Goal: Information Seeking & Learning: Learn about a topic

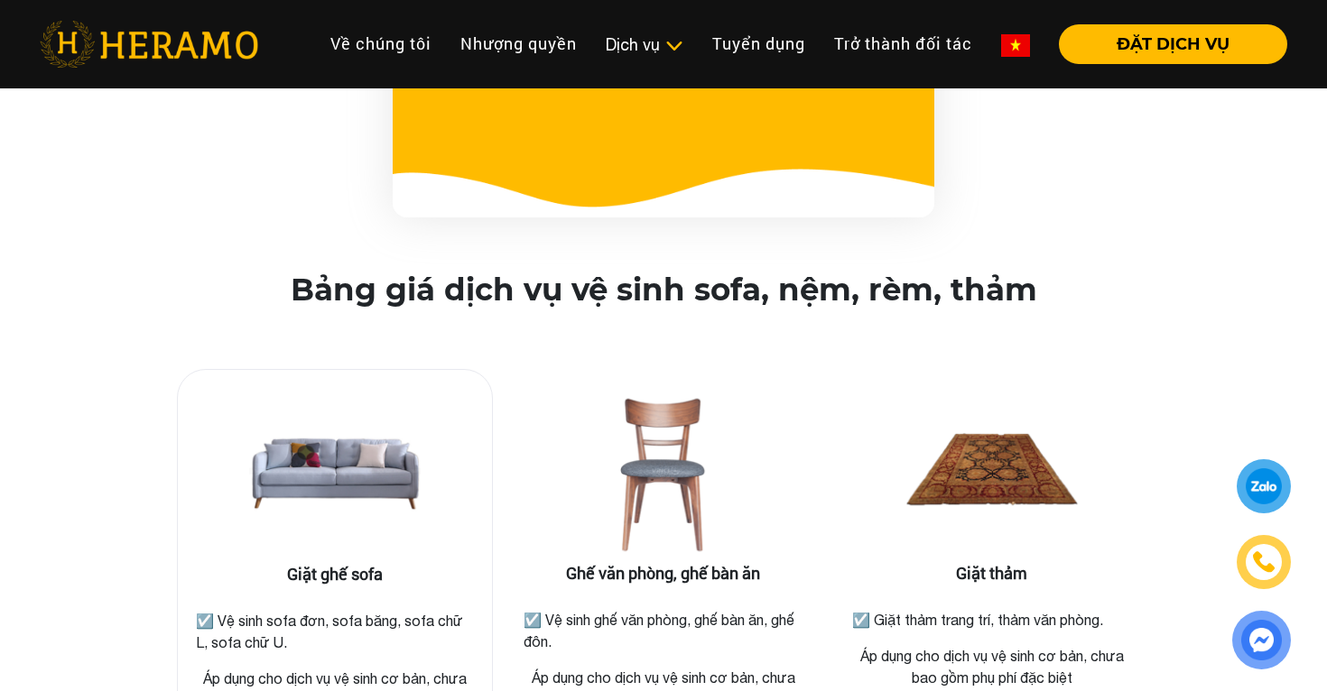
click at [374, 420] on img at bounding box center [335, 474] width 180 height 180
click at [348, 467] on img at bounding box center [335, 474] width 180 height 180
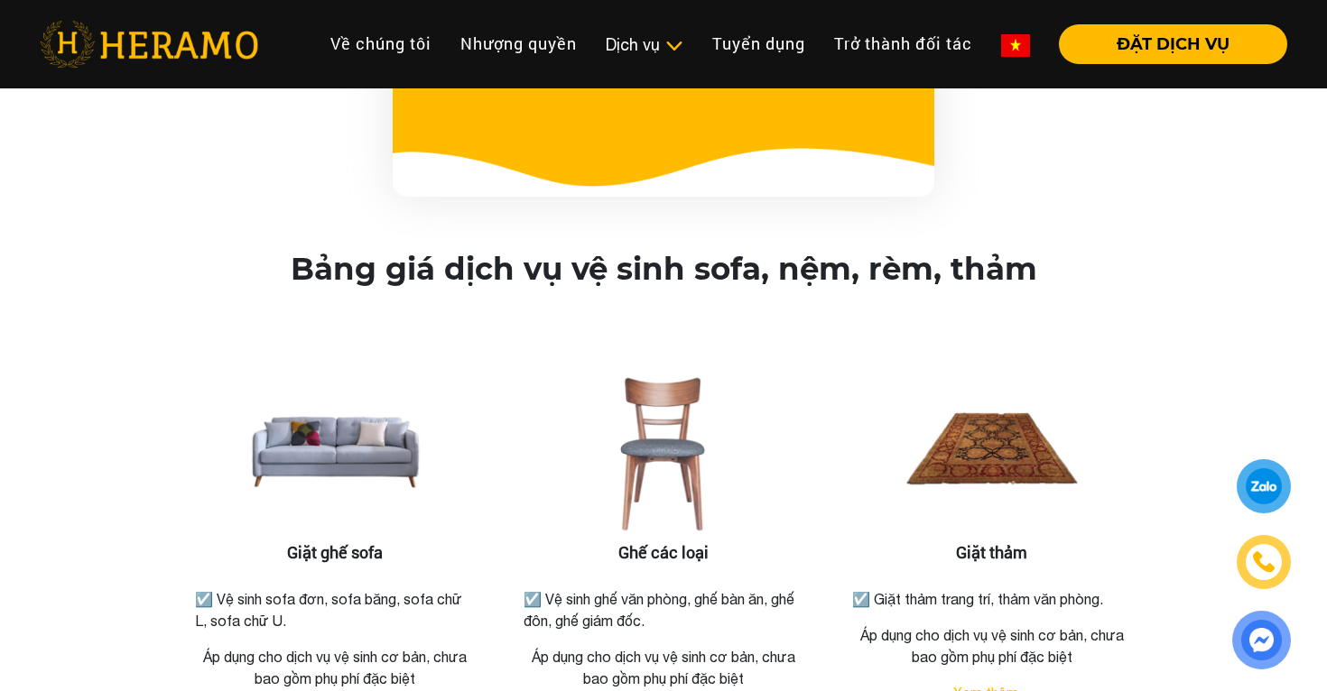
scroll to position [2087, 0]
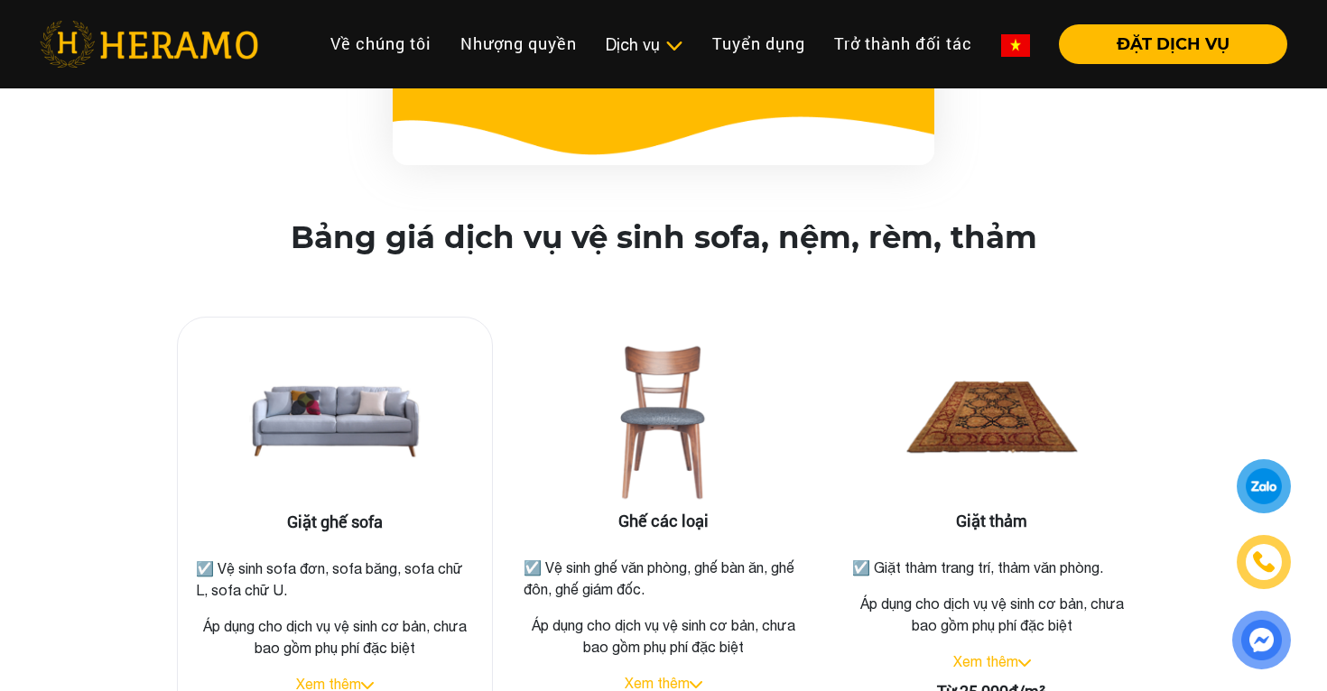
click at [356, 385] on img at bounding box center [335, 422] width 180 height 180
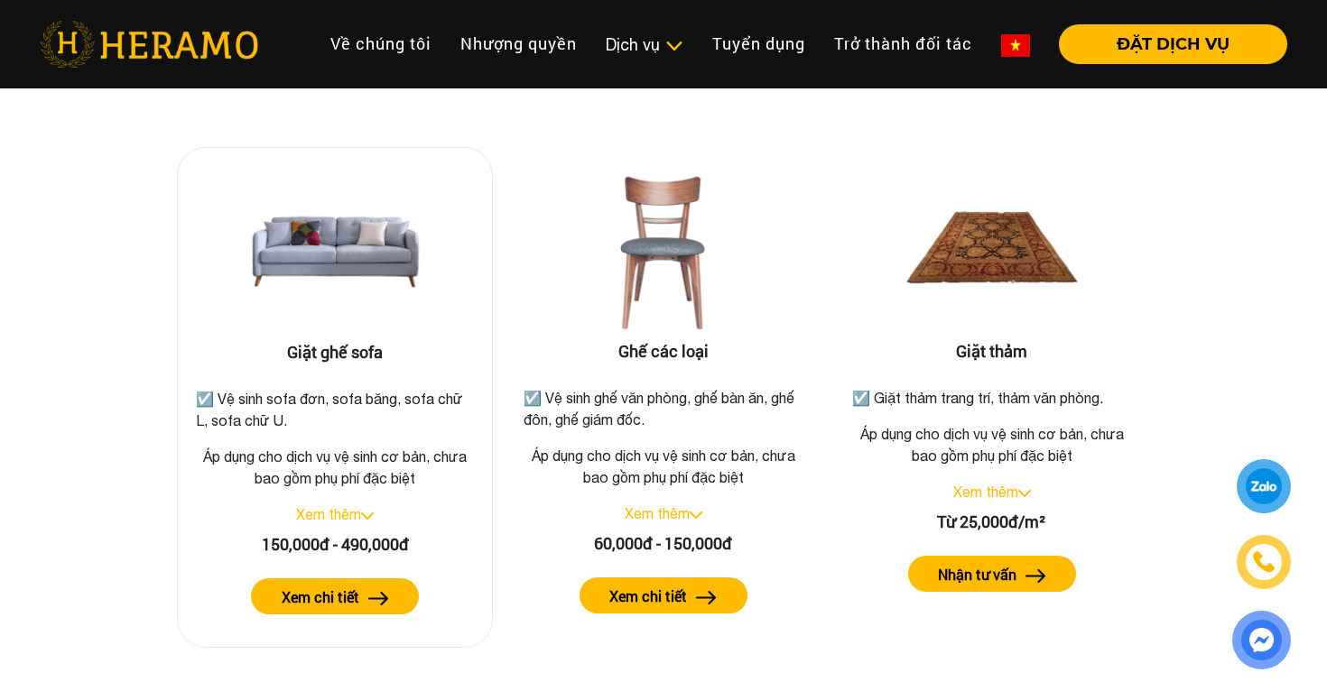
scroll to position [2279, 0]
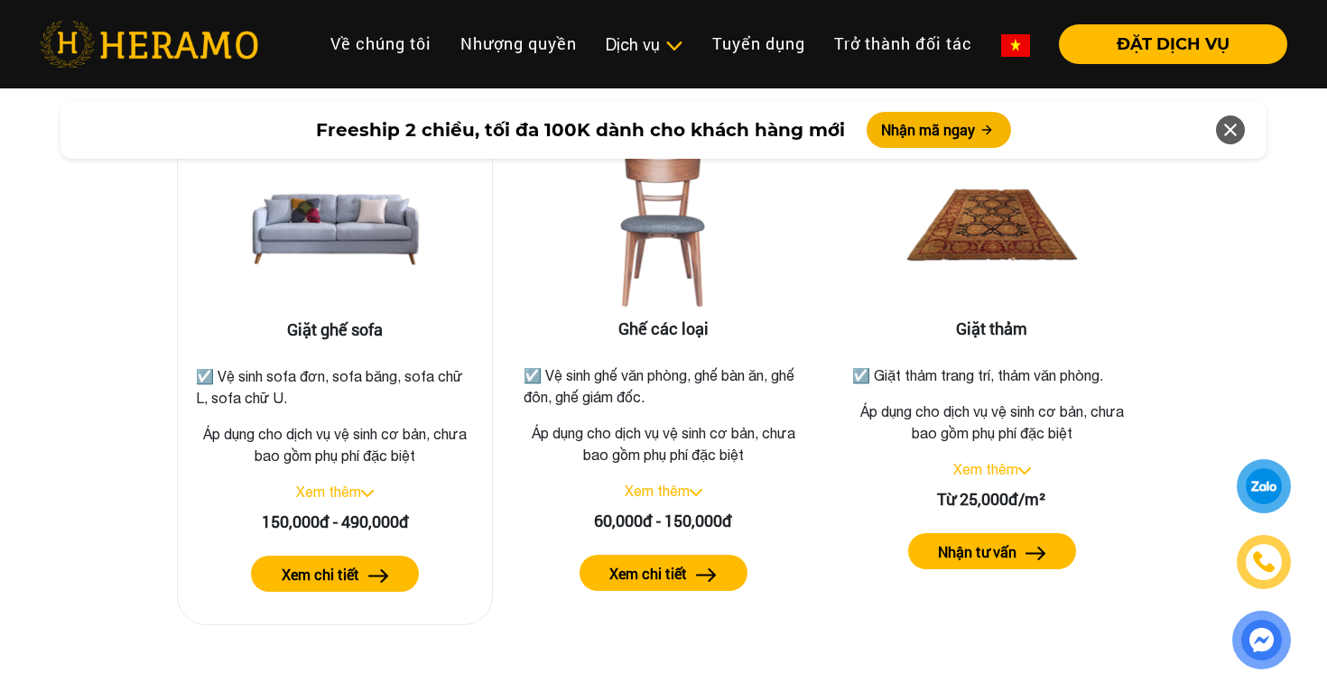
click at [352, 564] on label "Xem chi tiết" at bounding box center [321, 575] width 78 height 22
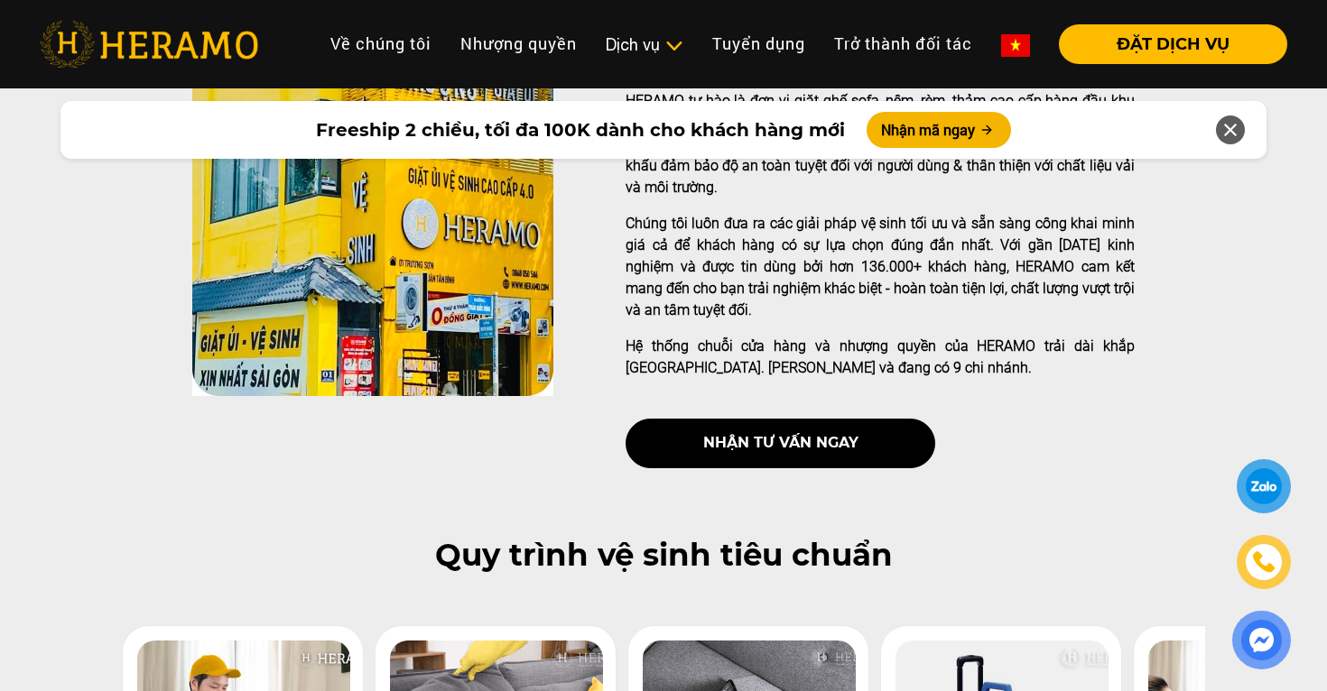
scroll to position [0, 0]
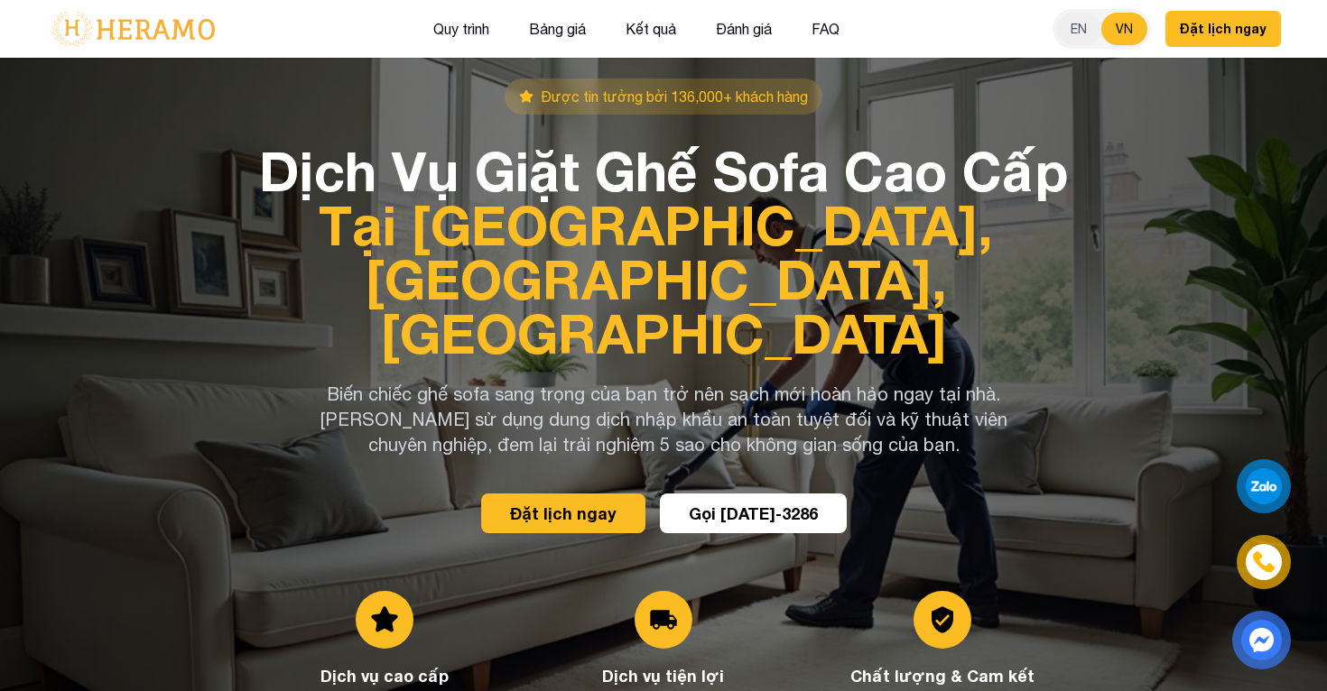
click at [1186, 222] on div "Được tin tưởng bởi 136,000+ khách hàng Dịch Vụ Giặt Ghế Sofa Cao Cấp Tại Nhà – …" at bounding box center [663, 404] width 1263 height 650
click at [751, 32] on button "Đánh giá" at bounding box center [743, 28] width 67 height 23
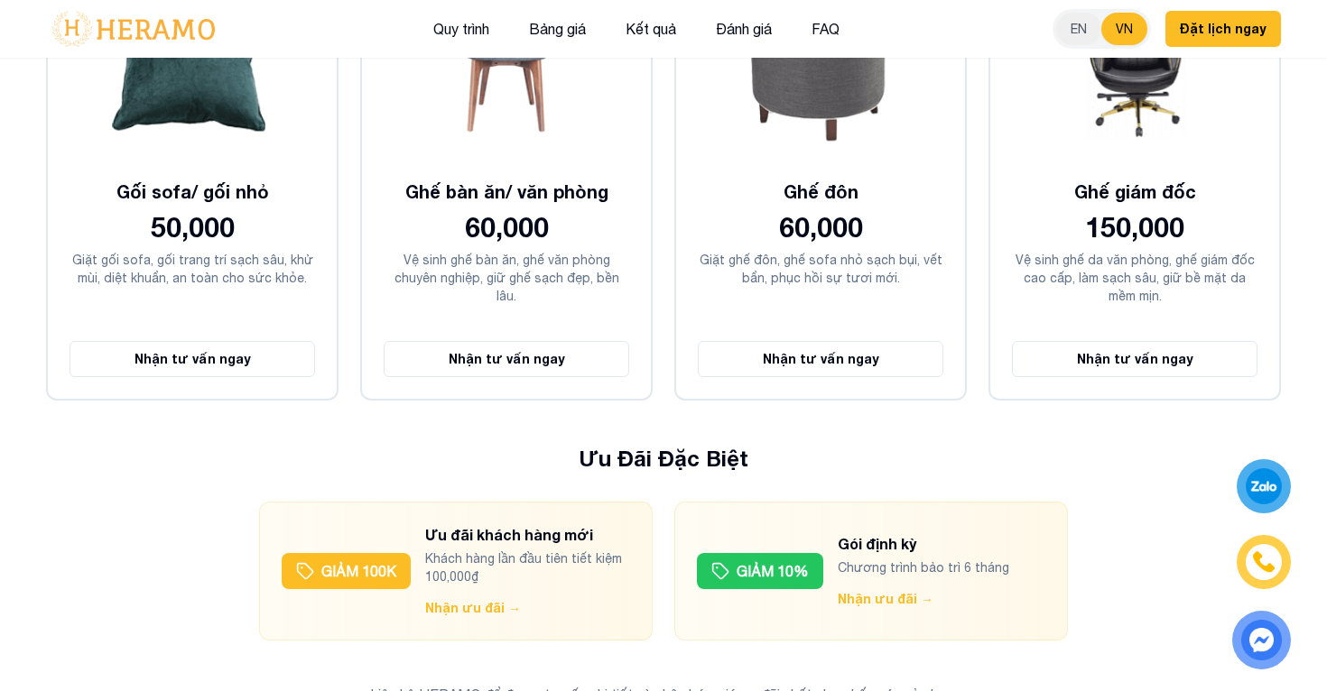
scroll to position [4794, 0]
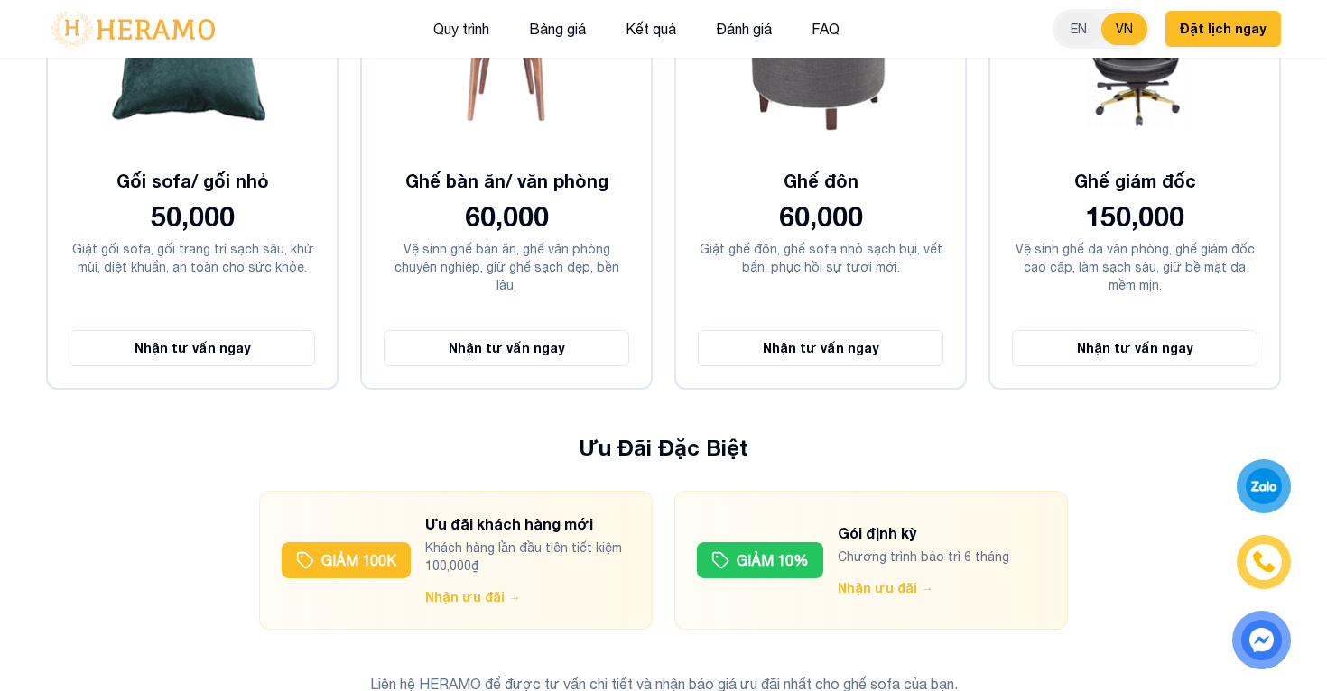
click at [793, 550] on span "GIẢM 10%" at bounding box center [772, 561] width 72 height 22
click at [869, 579] on button "Nhận ưu đãi →" at bounding box center [885, 588] width 96 height 18
click at [1132, 439] on div "Bảng Giá Dịch Vụ & Ưu Đãi Minh bạch & hợp lý – xứng tầm dịch vụ cao cấp. Tham k…" at bounding box center [663, 34] width 1263 height 1440
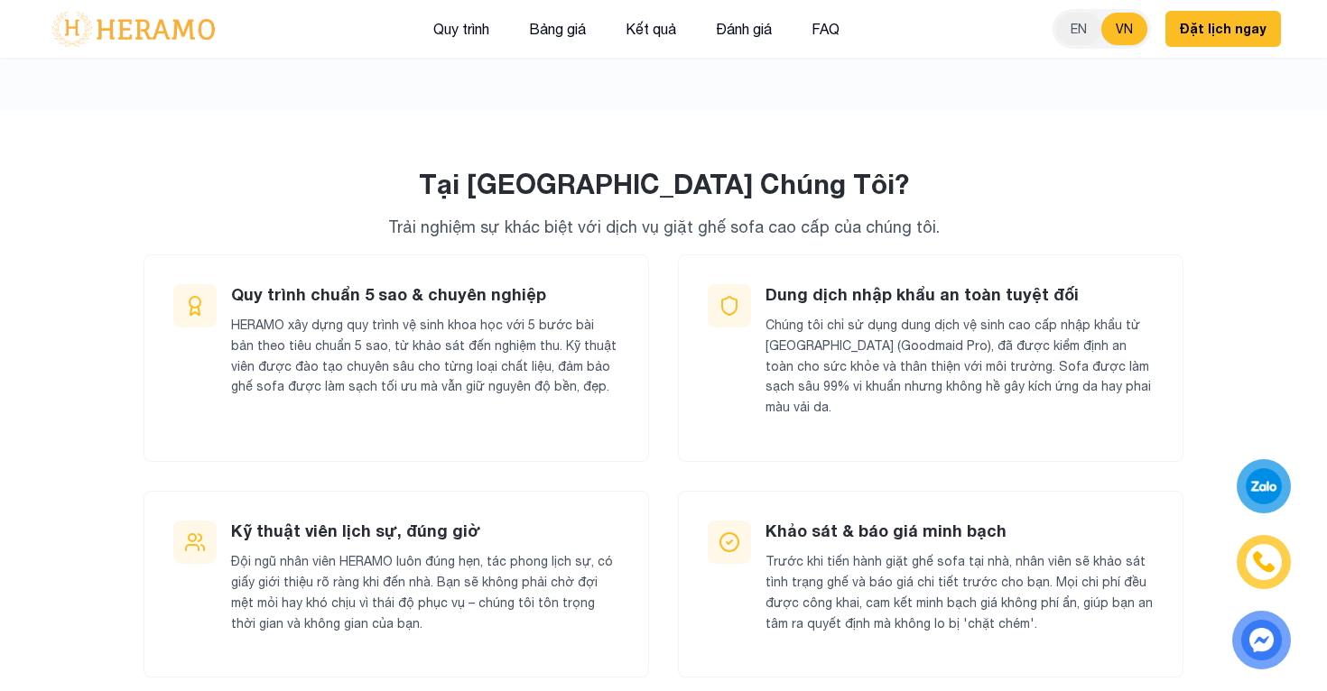
scroll to position [1849, 0]
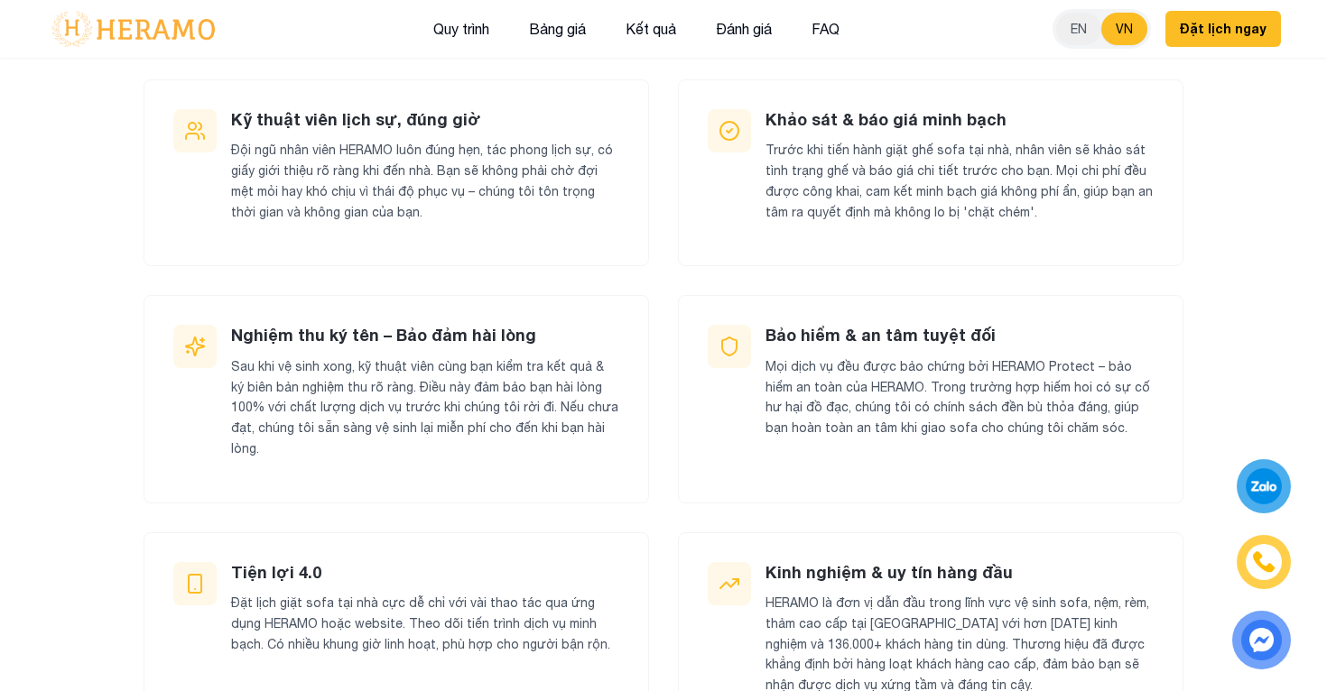
click at [1228, 295] on div "Tại Sao Chọn Chúng Tôi? Trải nghiệm sự khác biệt với dịch vụ giặt ghế sofa cao …" at bounding box center [663, 486] width 1263 height 1460
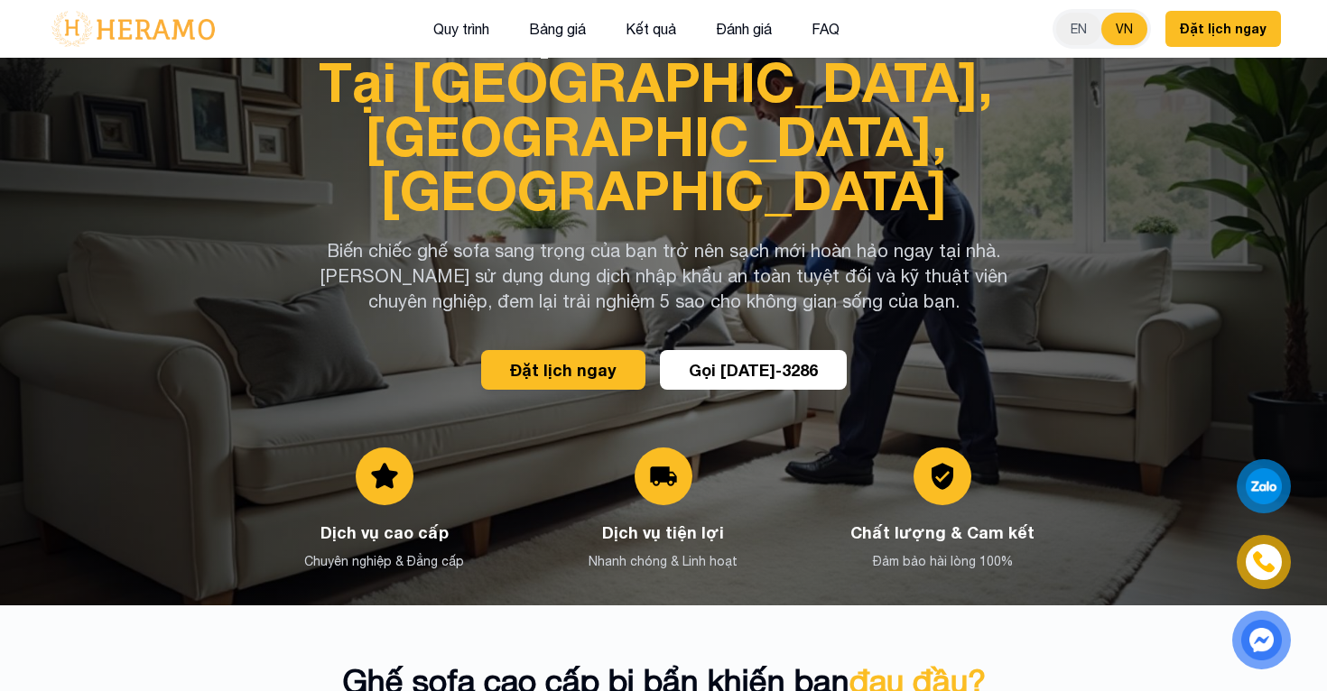
scroll to position [0, 0]
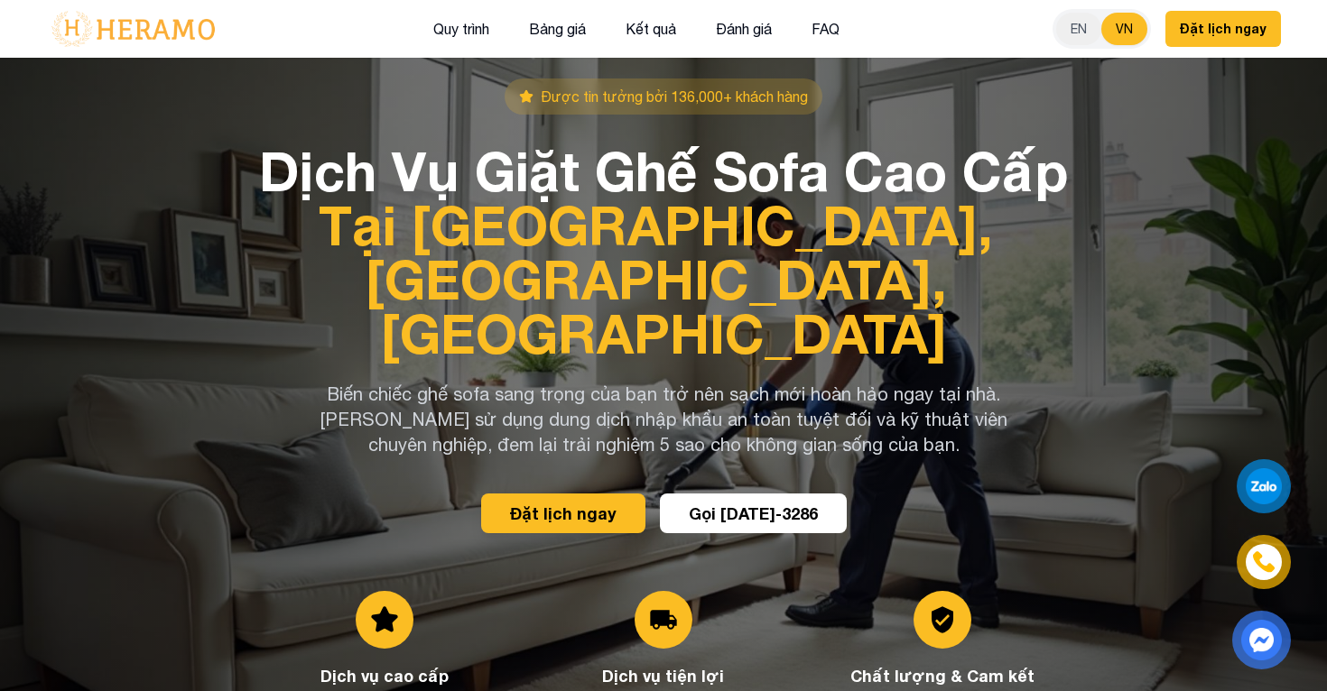
click at [1154, 291] on div "Được tin tưởng bởi 136,000+ khách hàng Dịch Vụ Giặt Ghế Sofa Cao Cấp Tại Nhà – …" at bounding box center [663, 404] width 1263 height 650
click at [1263, 474] on div at bounding box center [1263, 486] width 37 height 36
click at [1259, 560] on img at bounding box center [1264, 562] width 22 height 22
click at [1090, 430] on div "Được tin tưởng bởi 136,000+ khách hàng Dịch Vụ Giặt Ghế Sofa Cao Cấp Tại Nhà – …" at bounding box center [663, 404] width 1263 height 650
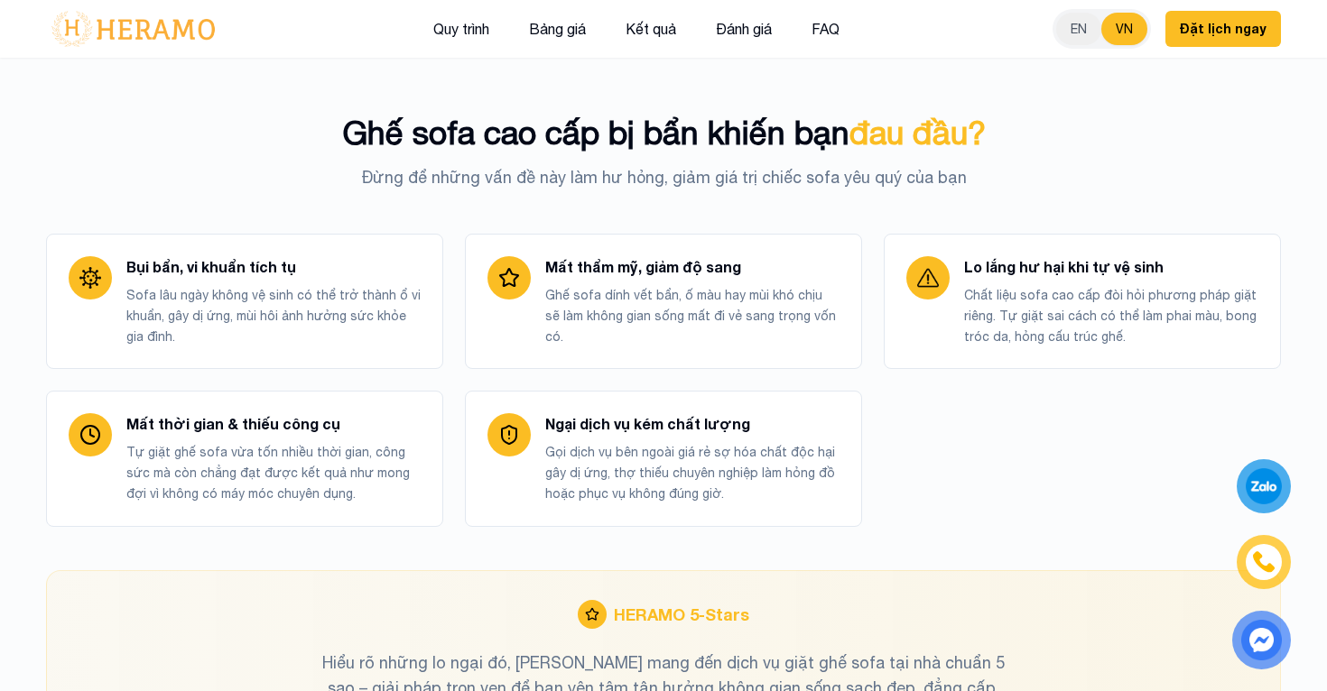
scroll to position [750, 0]
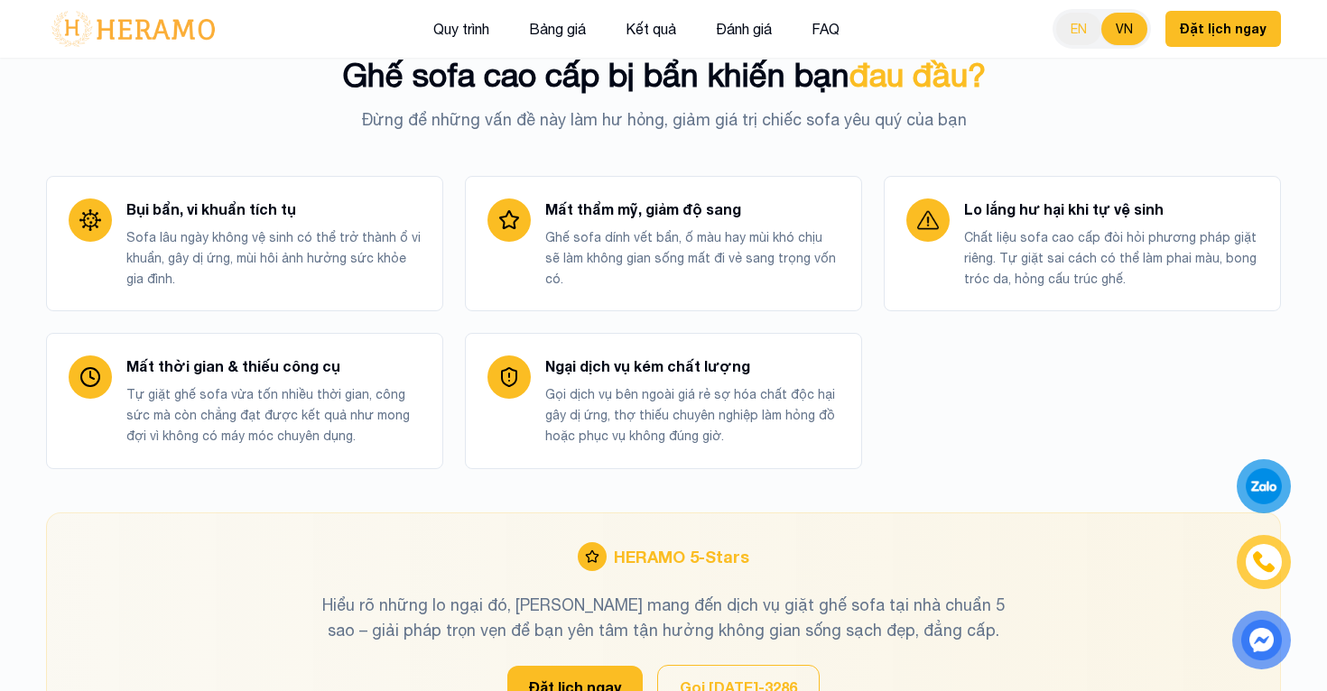
click at [1085, 29] on button "EN" at bounding box center [1078, 29] width 45 height 32
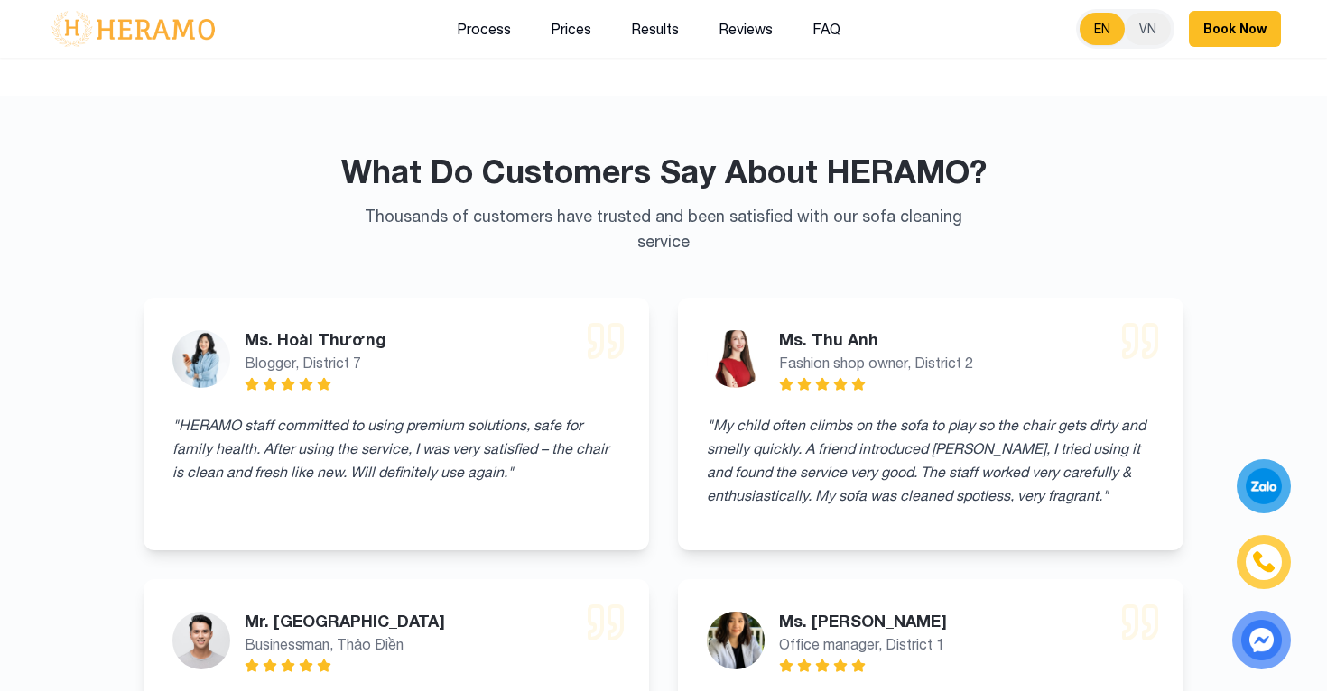
scroll to position [7516, 0]
click at [1139, 37] on button "VN" at bounding box center [1147, 29] width 46 height 32
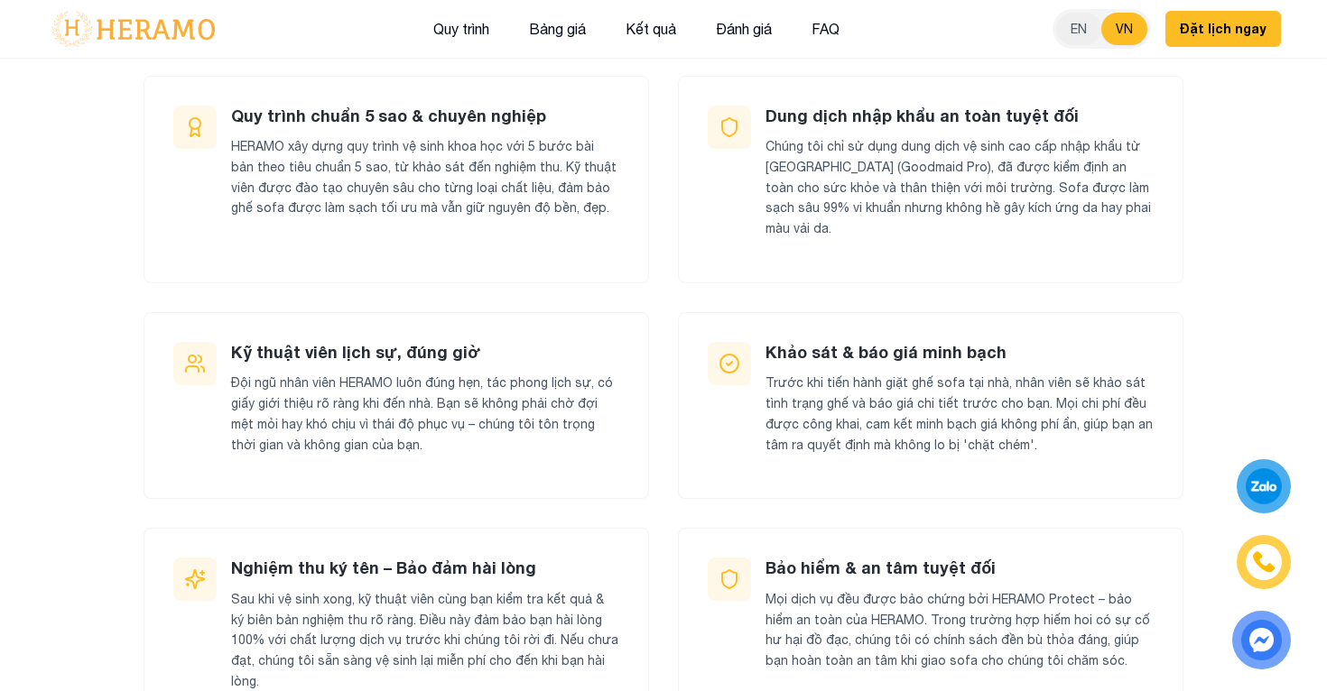
scroll to position [0, 0]
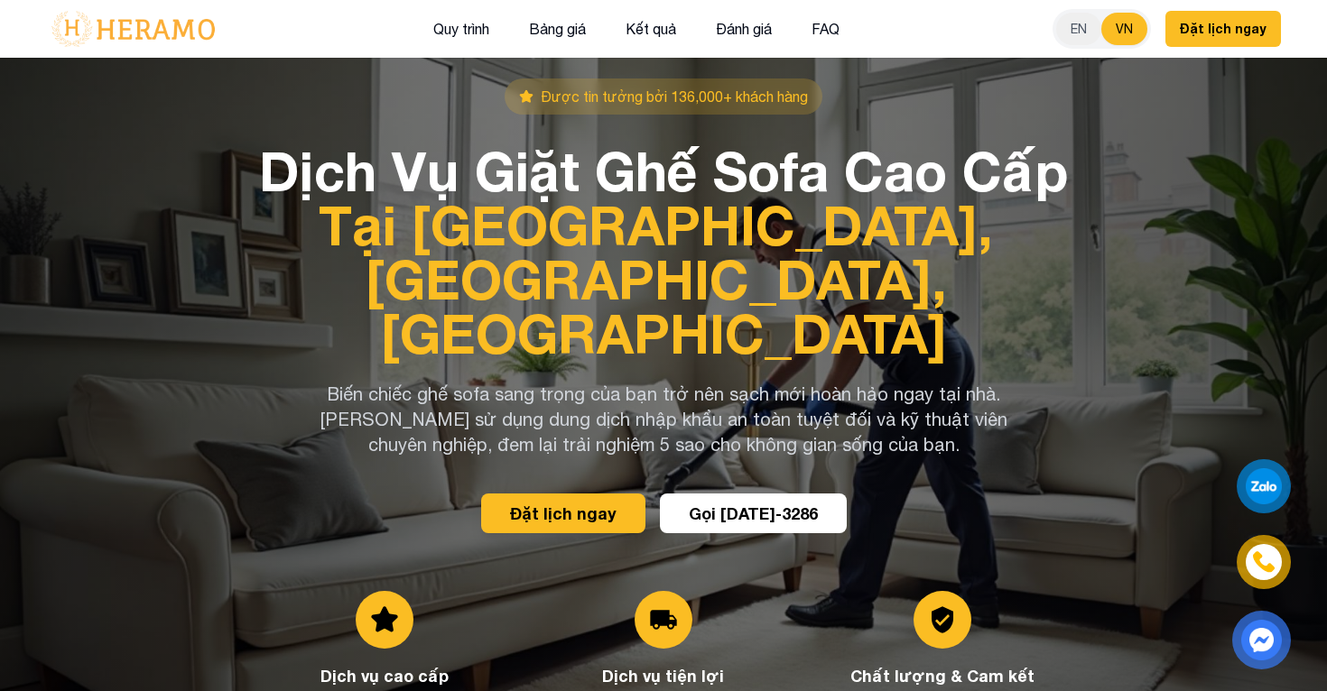
click at [1164, 298] on div "Được tin tưởng bởi 136,000+ khách hàng Dịch Vụ Giặt Ghế Sofa Cao Cấp Tại Nhà – …" at bounding box center [663, 404] width 1263 height 650
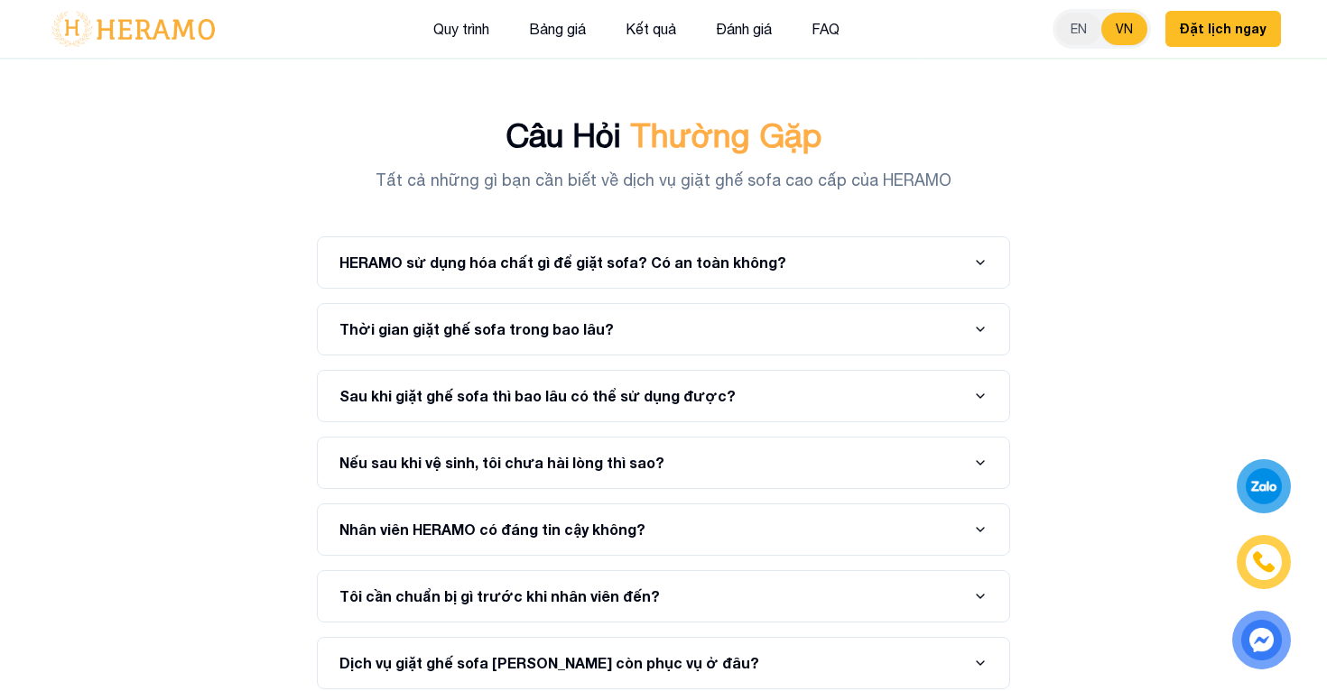
scroll to position [11760, 0]
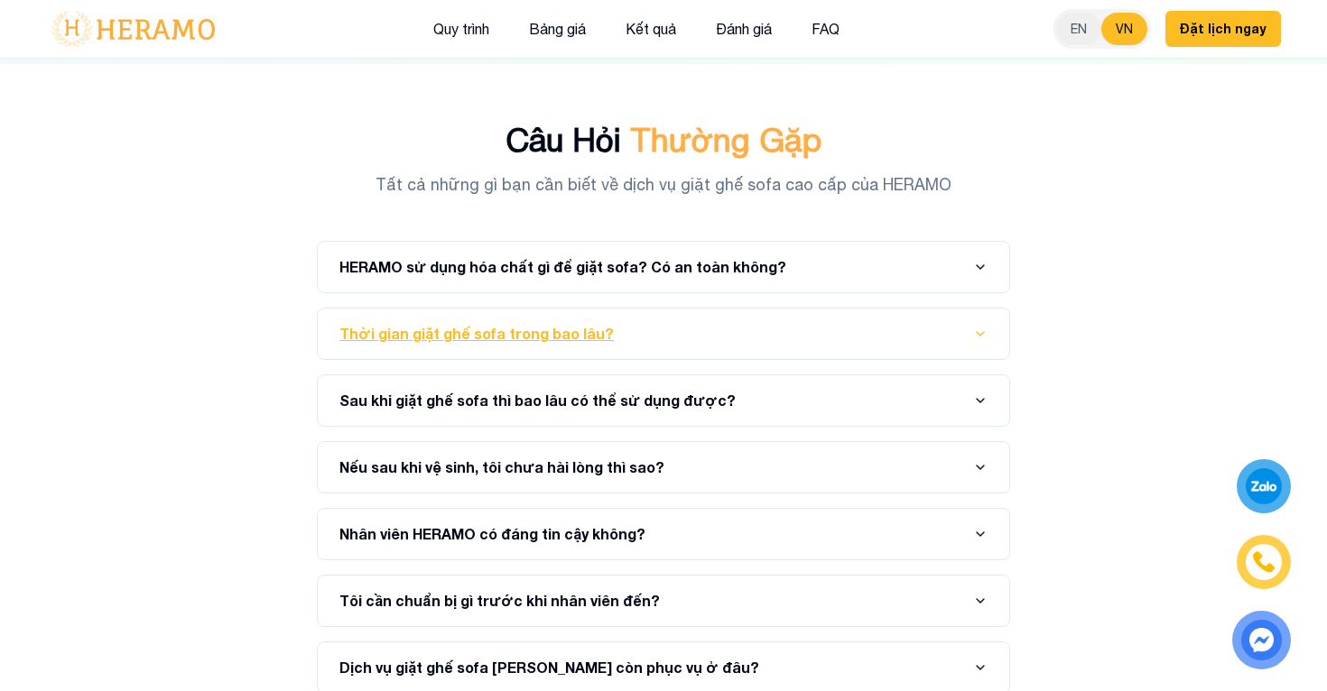
click at [977, 327] on icon "button" at bounding box center [980, 334] width 14 height 14
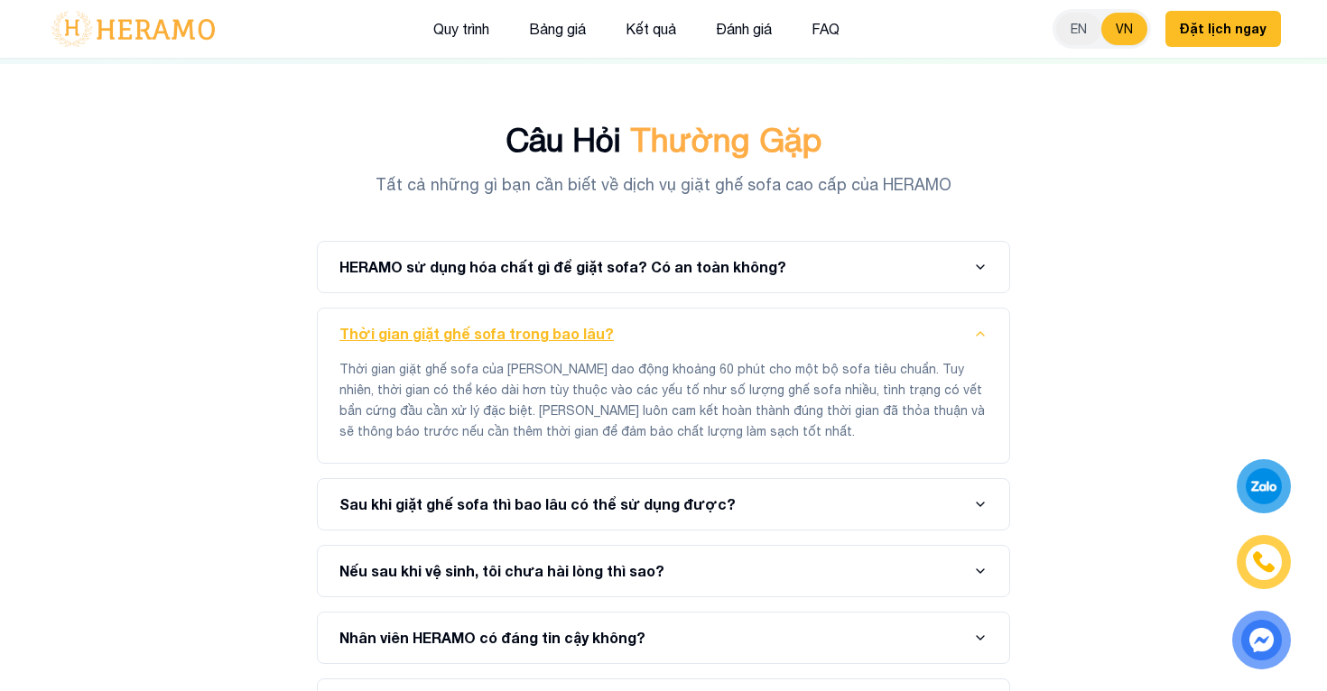
click at [977, 327] on icon "button" at bounding box center [980, 334] width 14 height 14
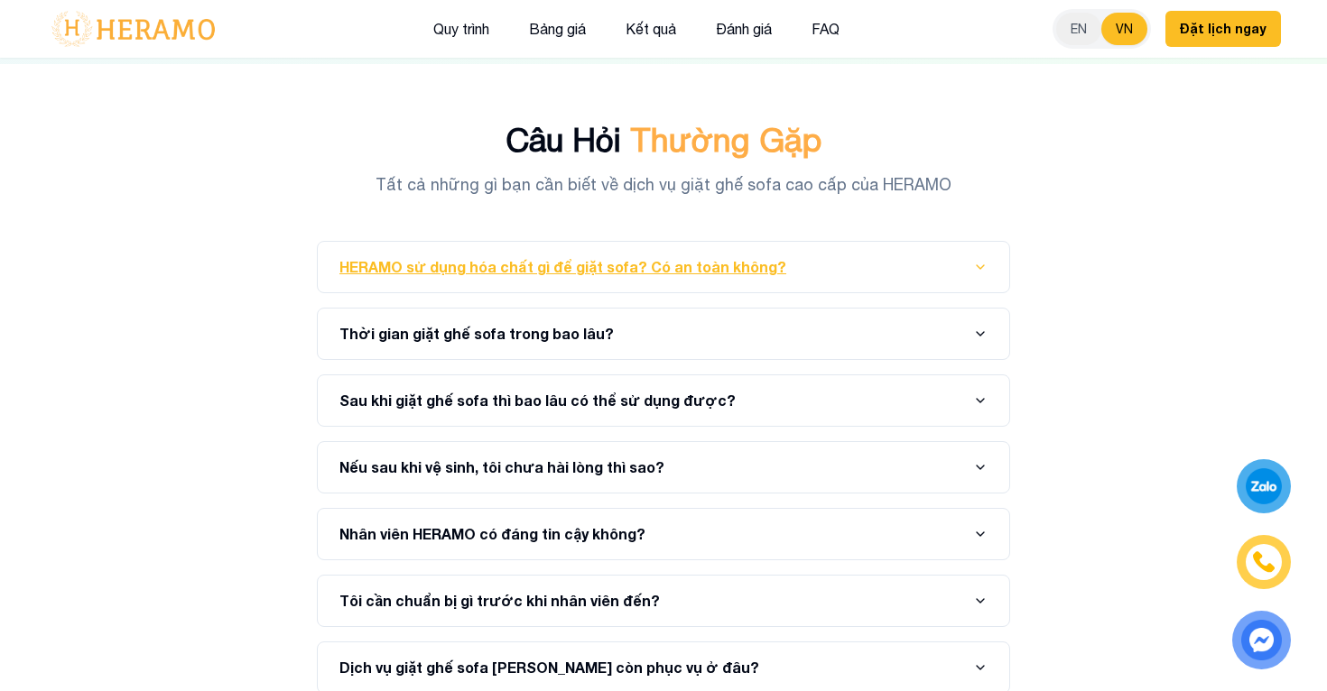
click at [975, 260] on icon "button" at bounding box center [980, 267] width 14 height 14
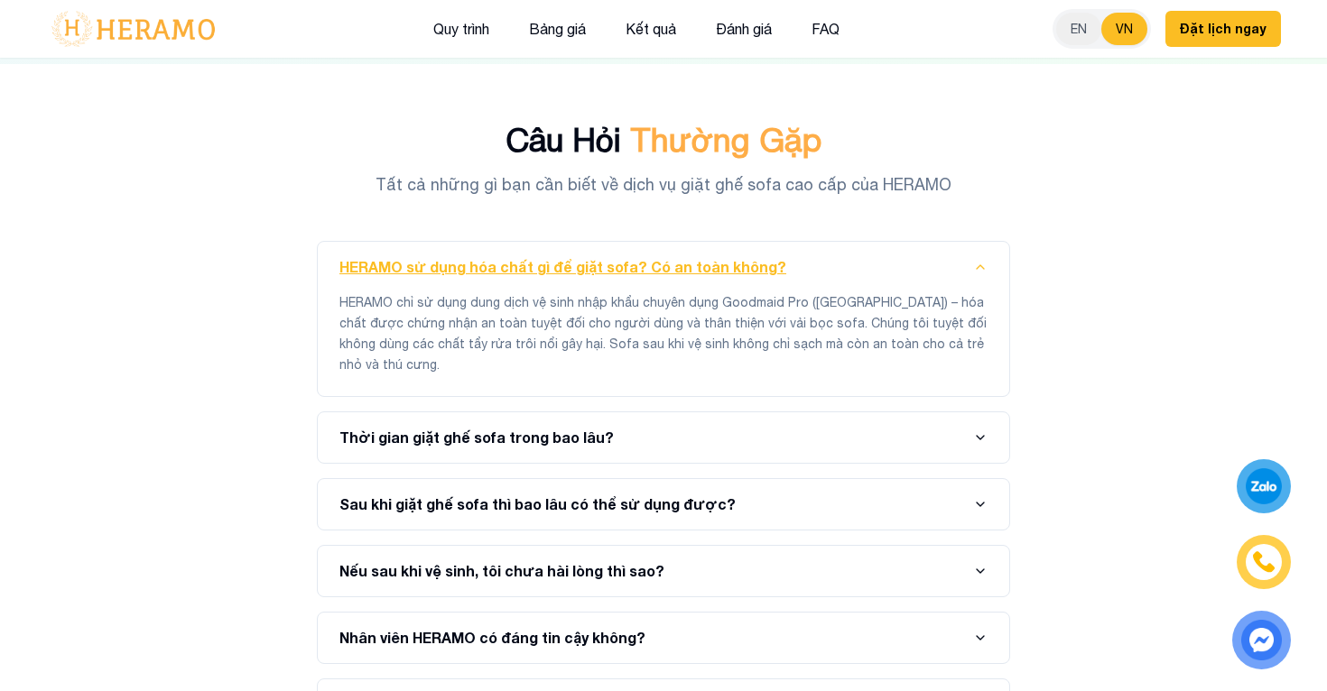
click at [976, 265] on icon "button" at bounding box center [979, 267] width 7 height 4
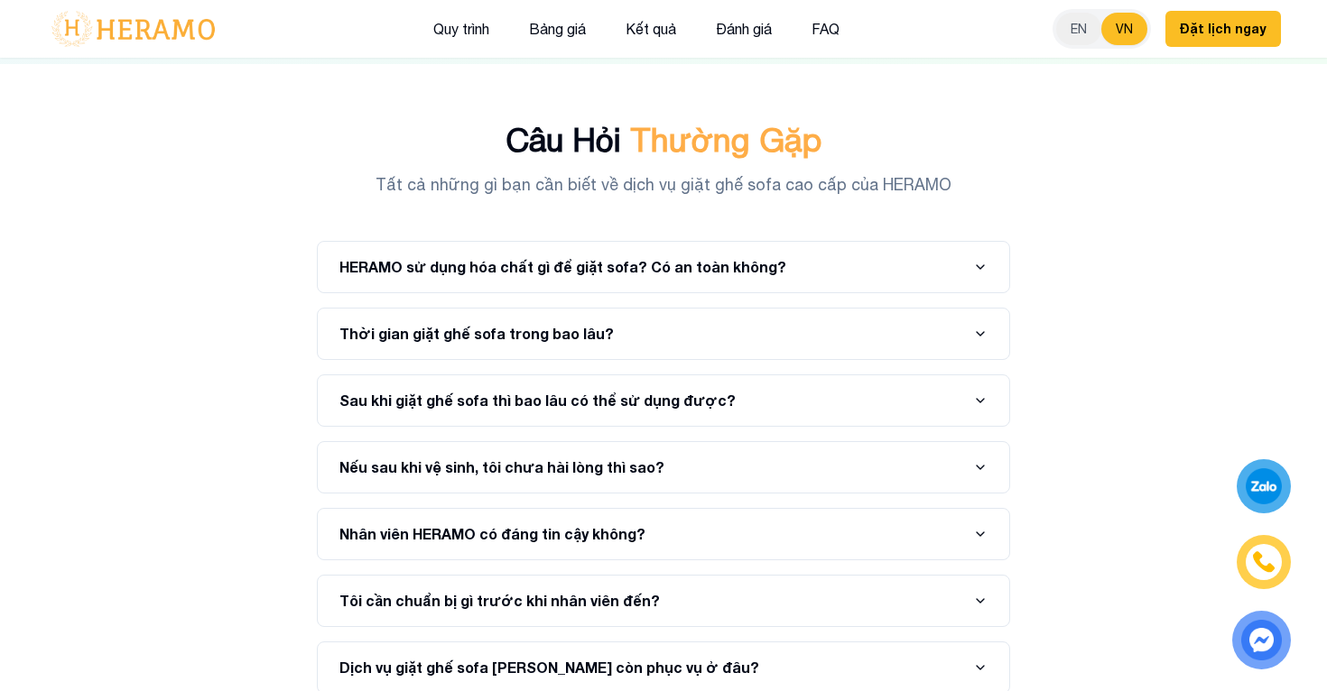
scroll to position [11912, 0]
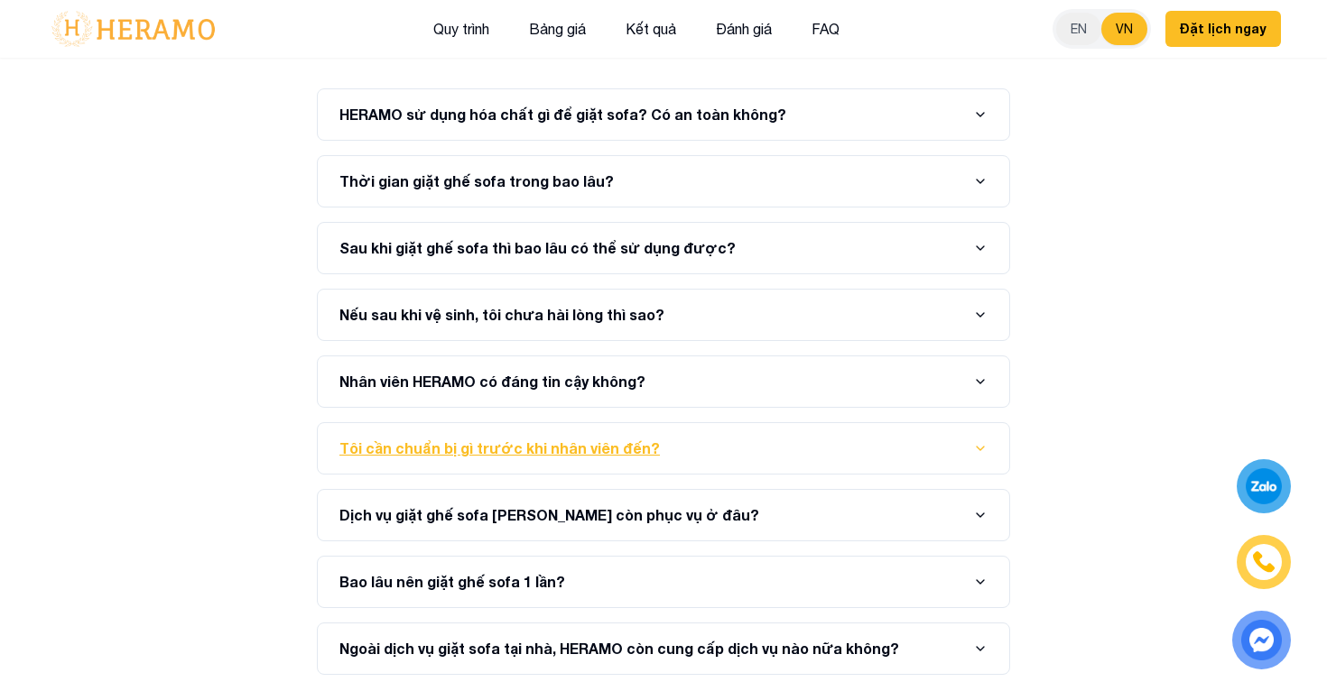
click at [887, 423] on button "Tôi cần chuẩn bị gì trước khi nhân viên đến?" at bounding box center [663, 448] width 648 height 51
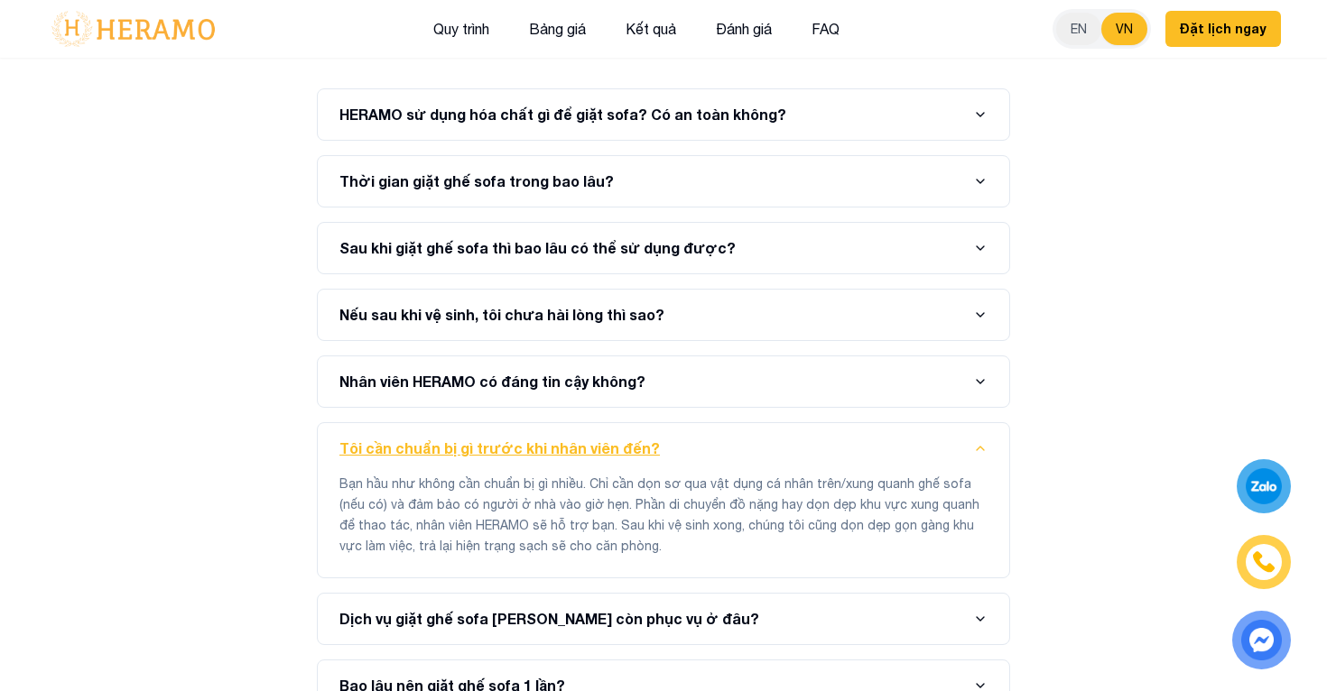
click at [887, 423] on button "Tôi cần chuẩn bị gì trước khi nhân viên đến?" at bounding box center [663, 448] width 648 height 51
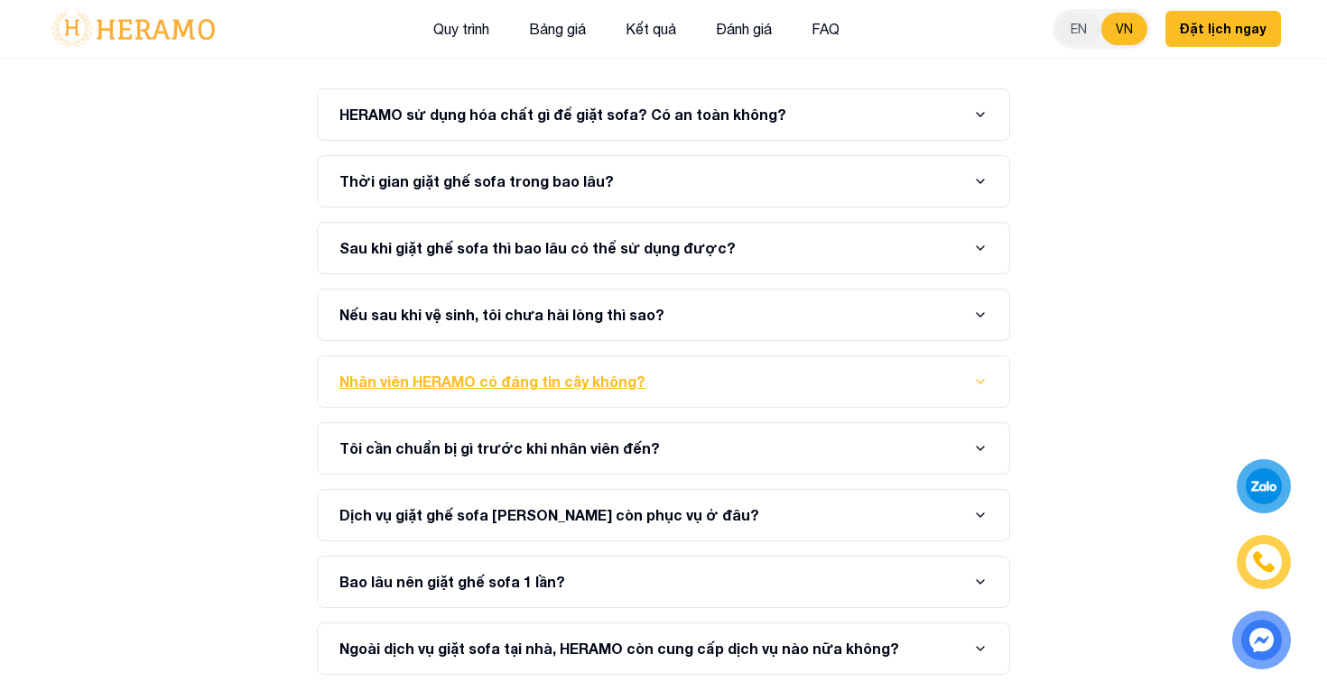
click at [833, 356] on button "Nhân viên HERAMO có đáng tin cậy không?" at bounding box center [663, 381] width 648 height 51
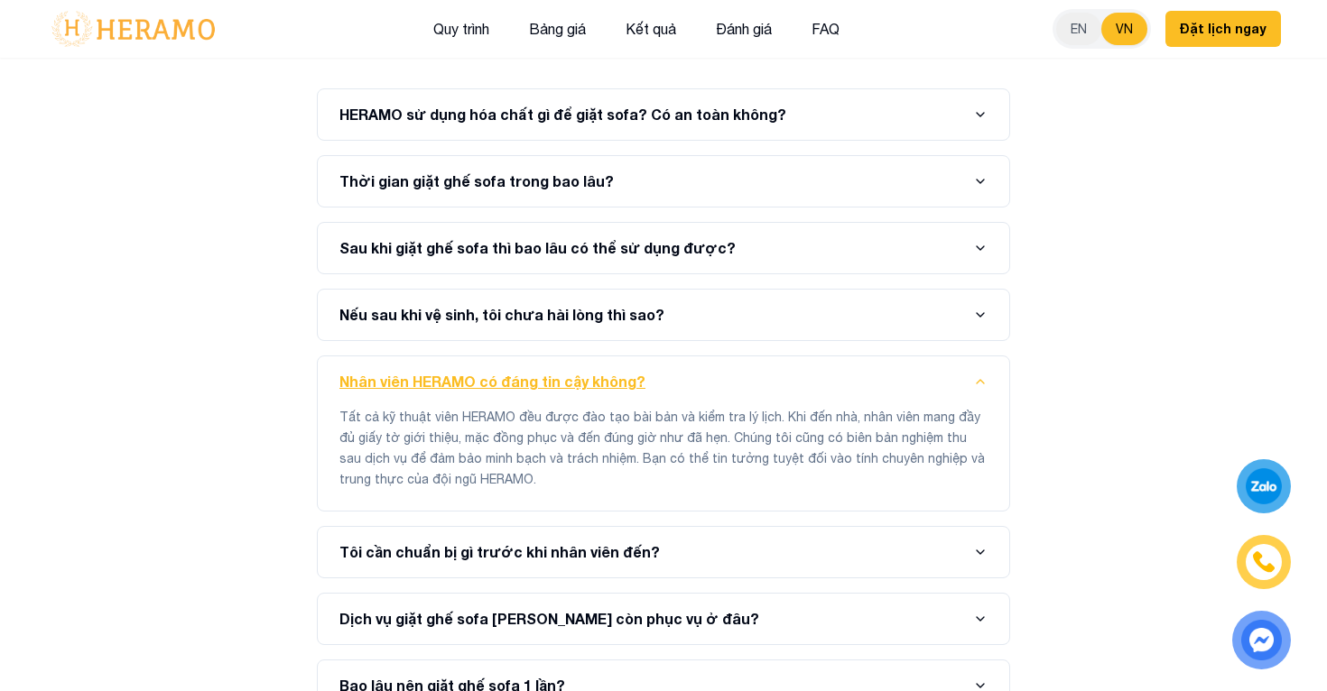
click at [833, 356] on button "Nhân viên HERAMO có đáng tin cậy không?" at bounding box center [663, 381] width 648 height 51
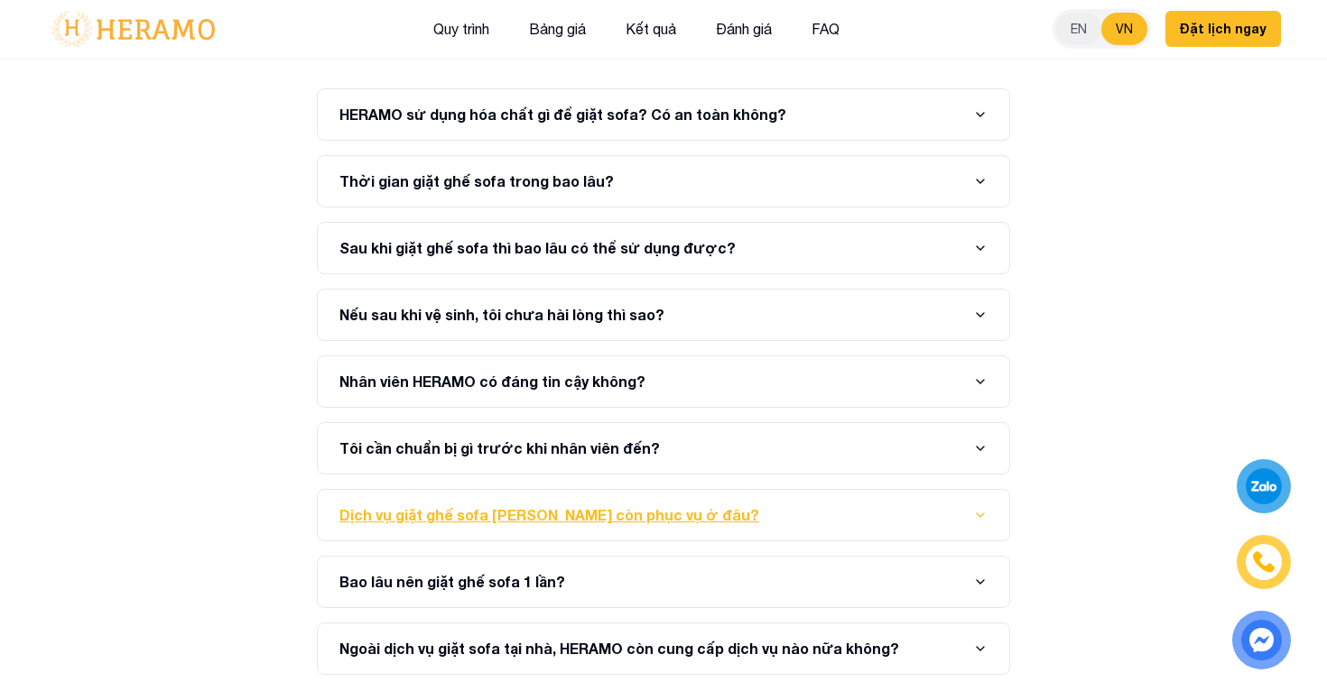
click at [822, 490] on button "Dịch vụ giặt ghế sofa [PERSON_NAME] còn phục vụ ở đâu?" at bounding box center [663, 515] width 648 height 51
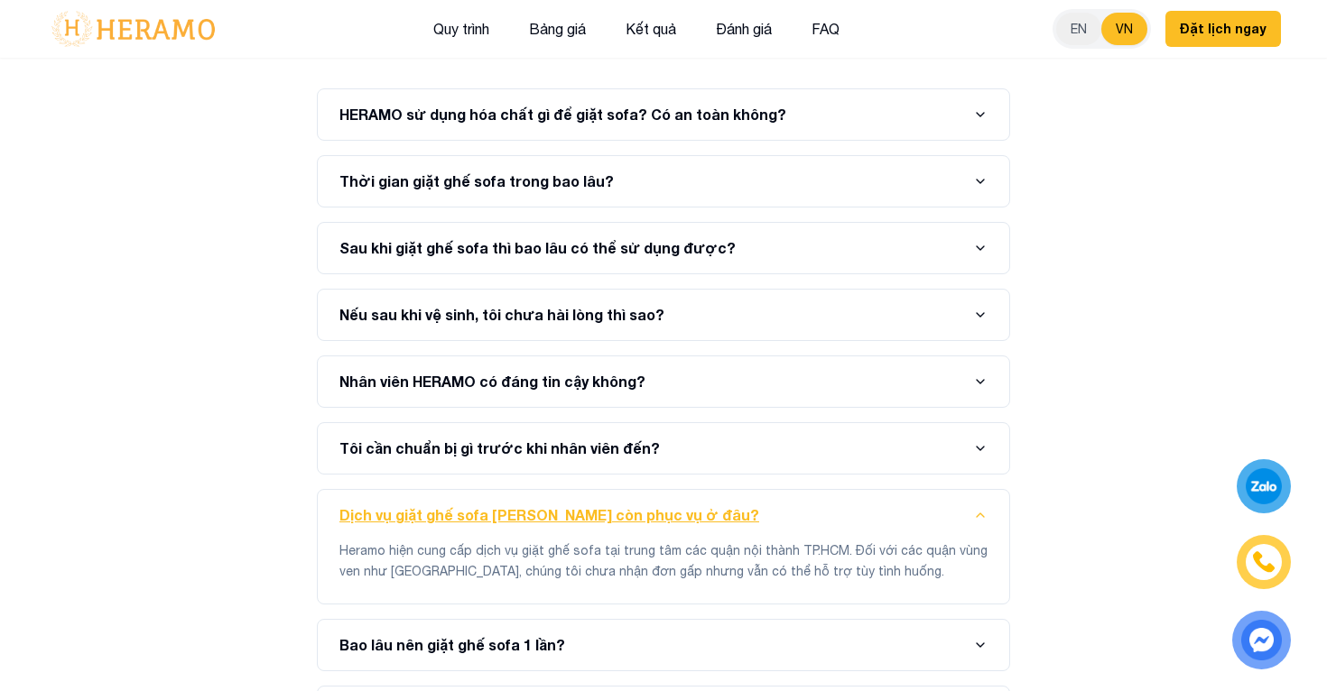
click at [822, 490] on button "Dịch vụ giặt ghế sofa [PERSON_NAME] còn phục vụ ở đâu?" at bounding box center [663, 515] width 648 height 51
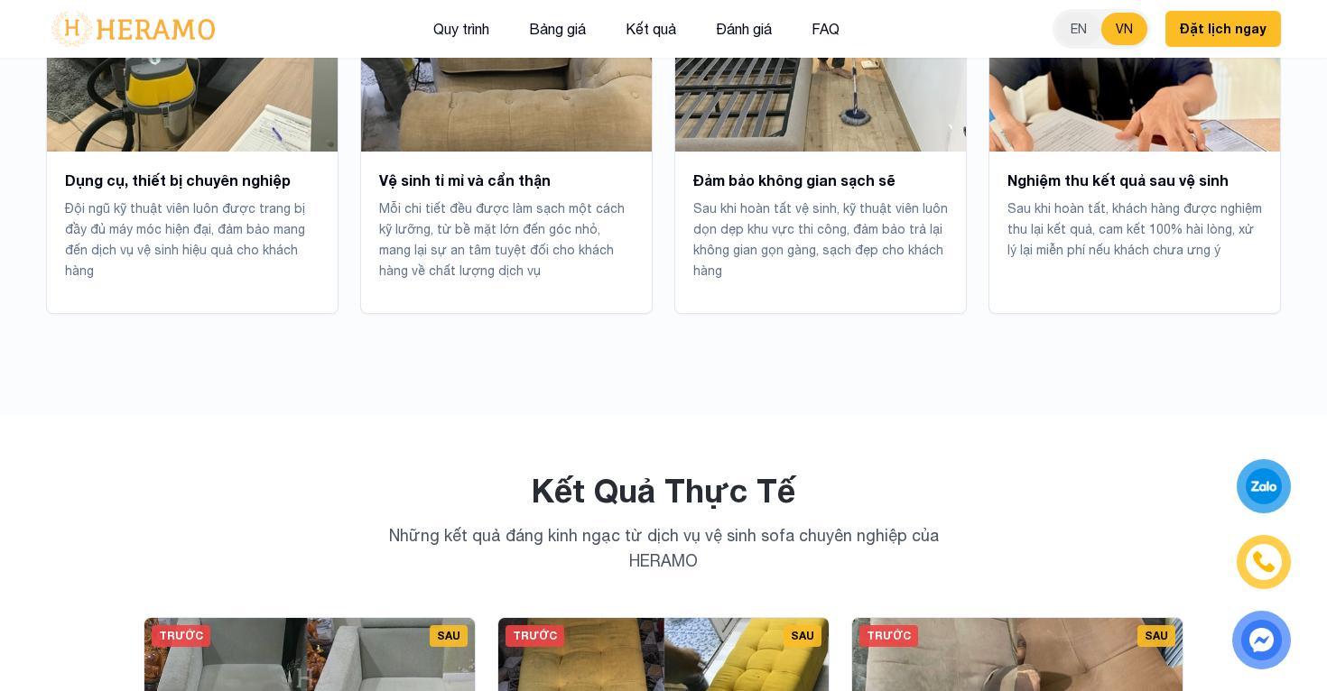
scroll to position [6177, 0]
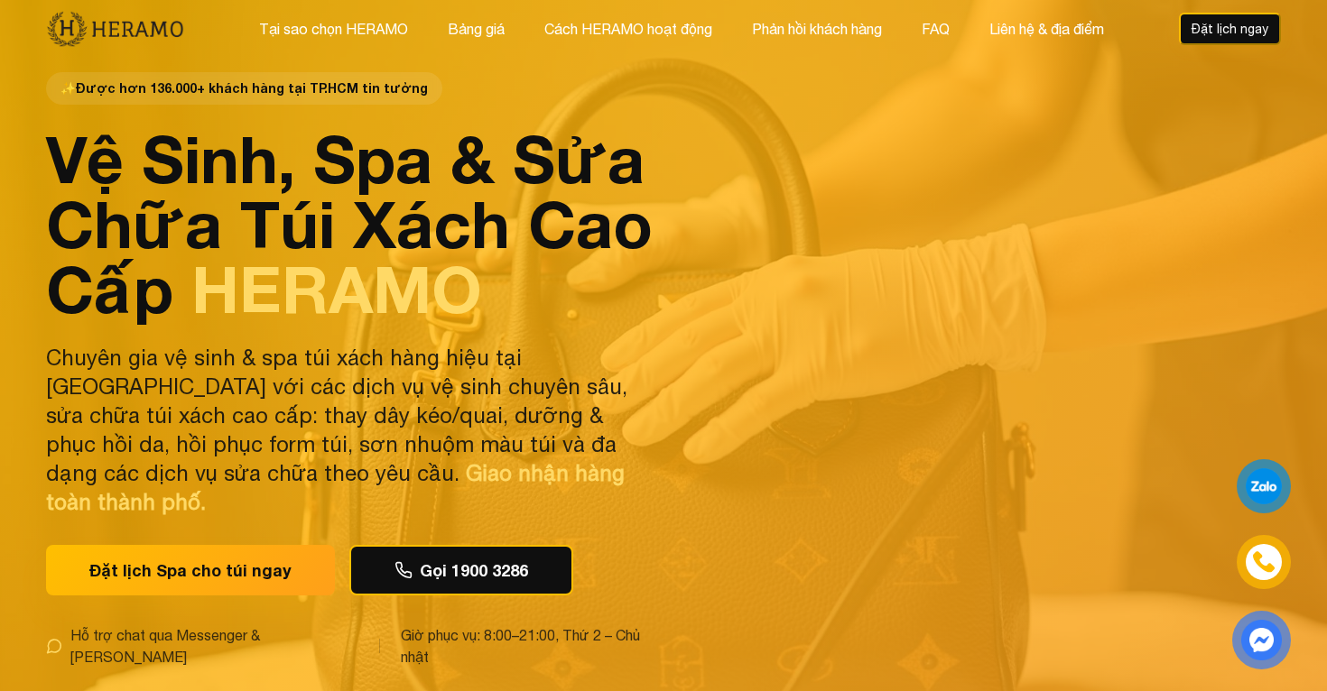
click at [972, 271] on div "✨ Được hơn 136.000+ khách hàng tại TP.HCM tin tưởng Vệ Sinh, Spa & Sửa Chữa Túi…" at bounding box center [663, 404] width 1263 height 809
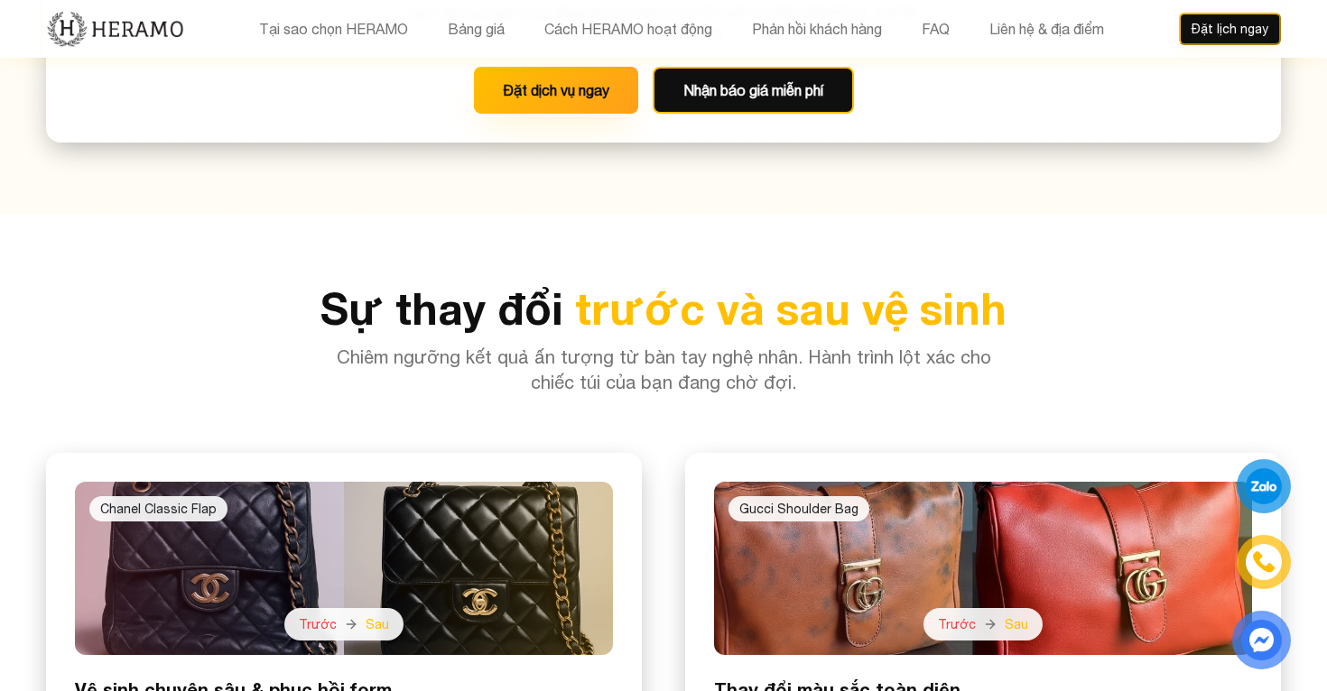
scroll to position [4013, 0]
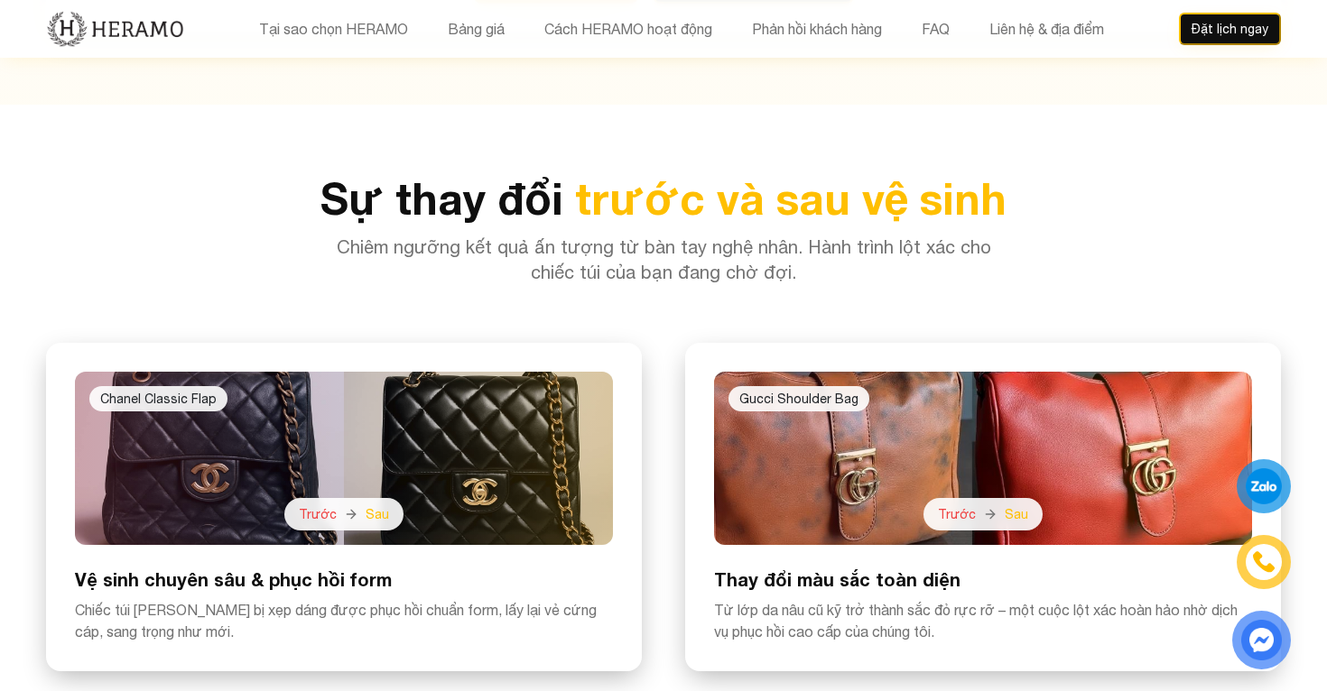
click at [1022, 505] on span "Sau" at bounding box center [1015, 514] width 23 height 18
click at [959, 505] on span "Trước" at bounding box center [957, 514] width 38 height 18
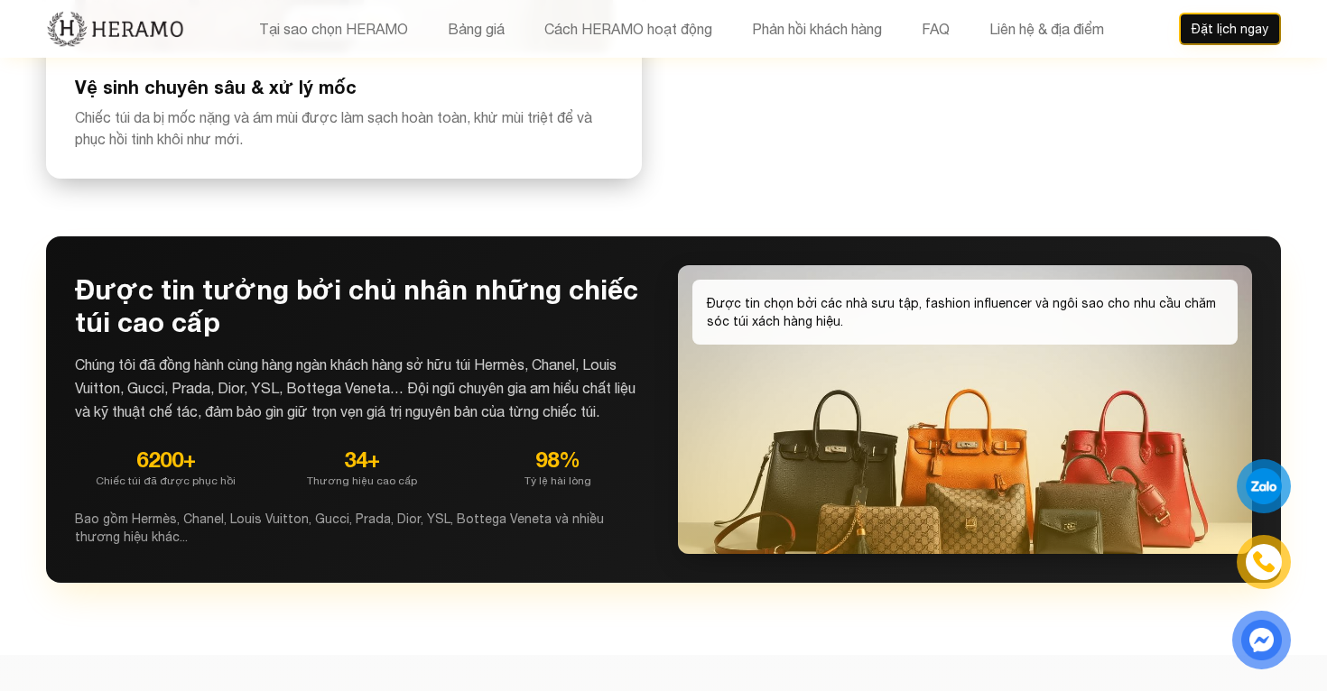
scroll to position [4965, 0]
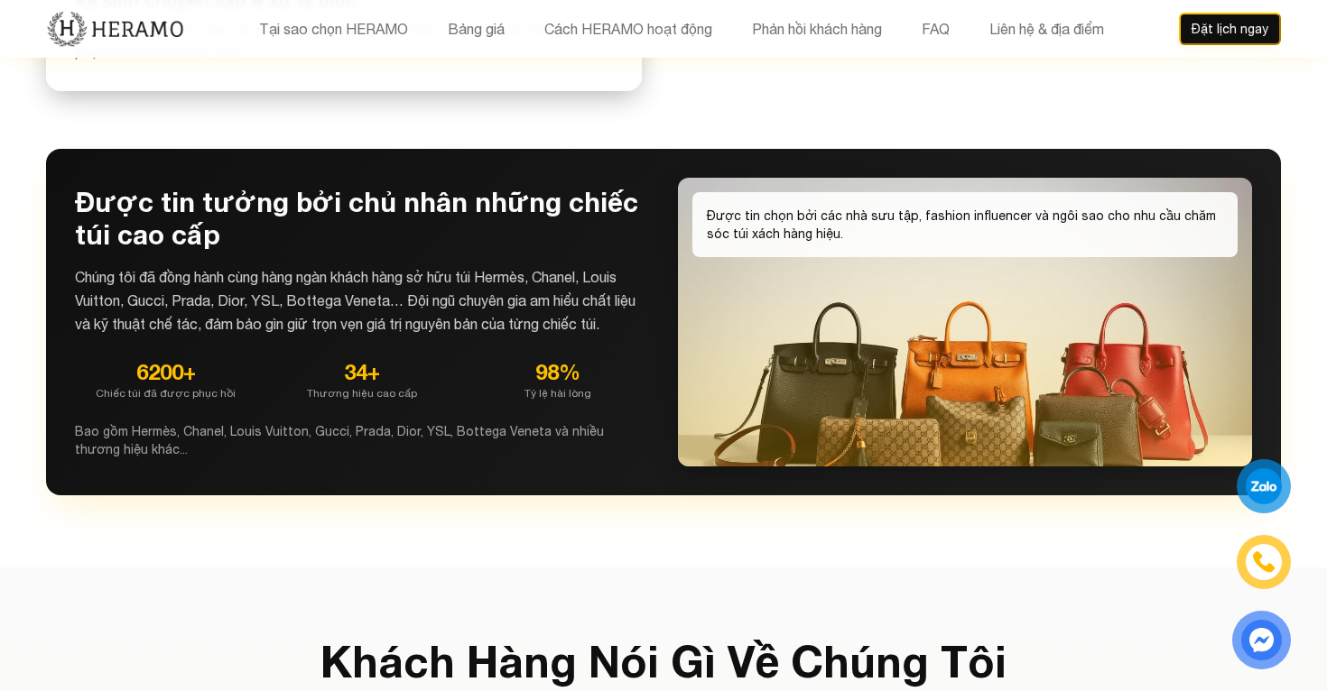
click at [348, 186] on h3 "Được tin tưởng bởi chủ nhân những chiếc túi cao cấp" at bounding box center [362, 218] width 574 height 65
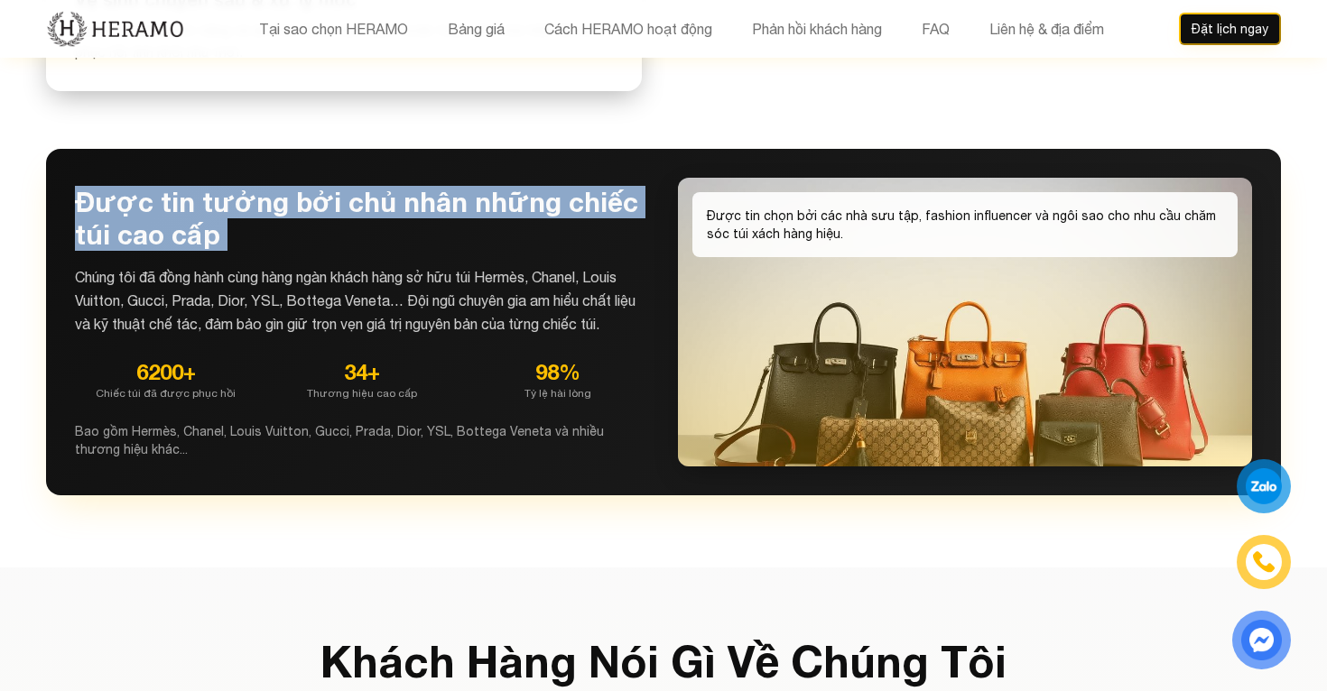
click at [348, 186] on h3 "Được tin tưởng bởi chủ nhân những chiếc túi cao cấp" at bounding box center [362, 218] width 574 height 65
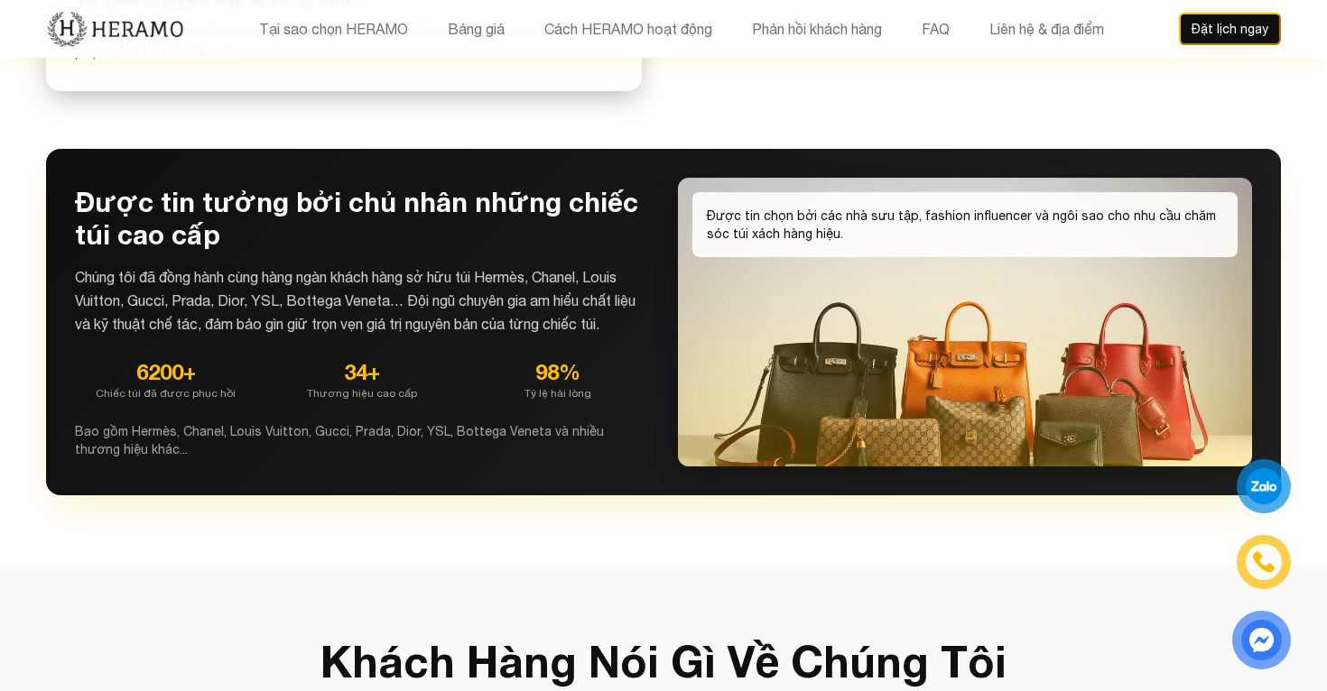
click at [430, 265] on p "Chúng tôi đã đồng hành cùng hàng ngàn khách hàng sở hữu túi Hermès, Chanel, Lou…" at bounding box center [362, 300] width 574 height 70
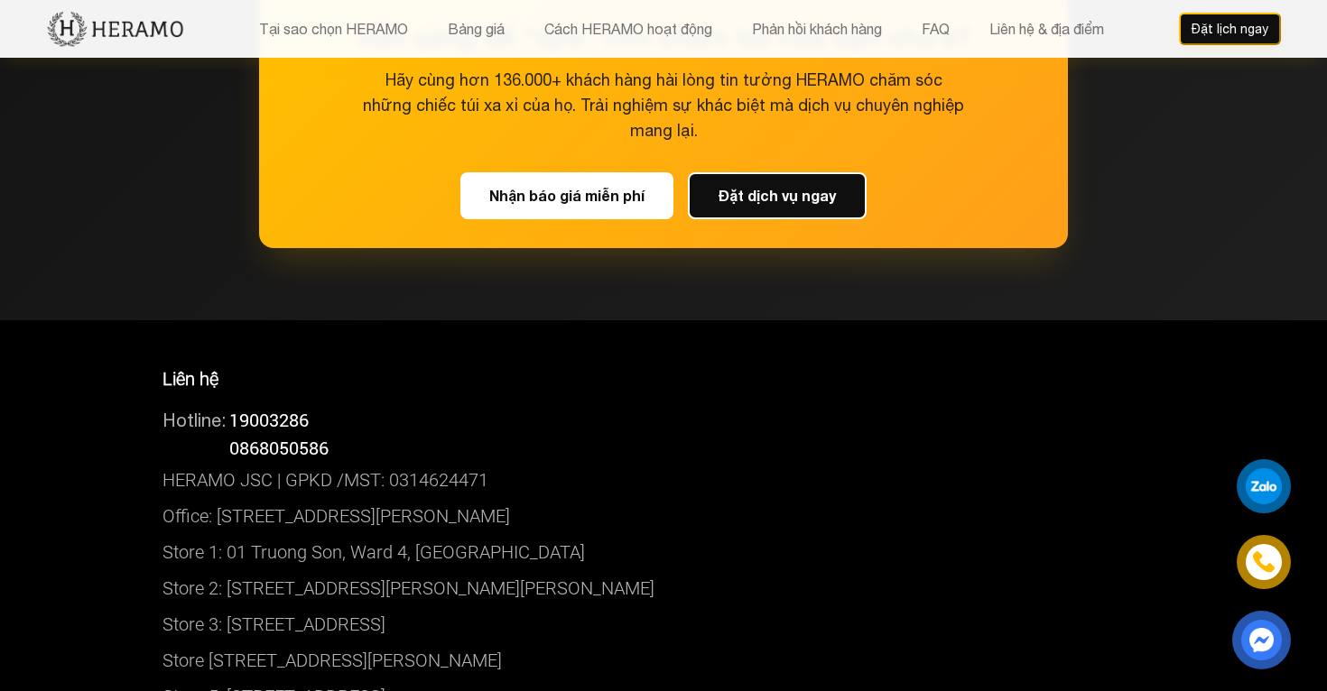
scroll to position [9176, 0]
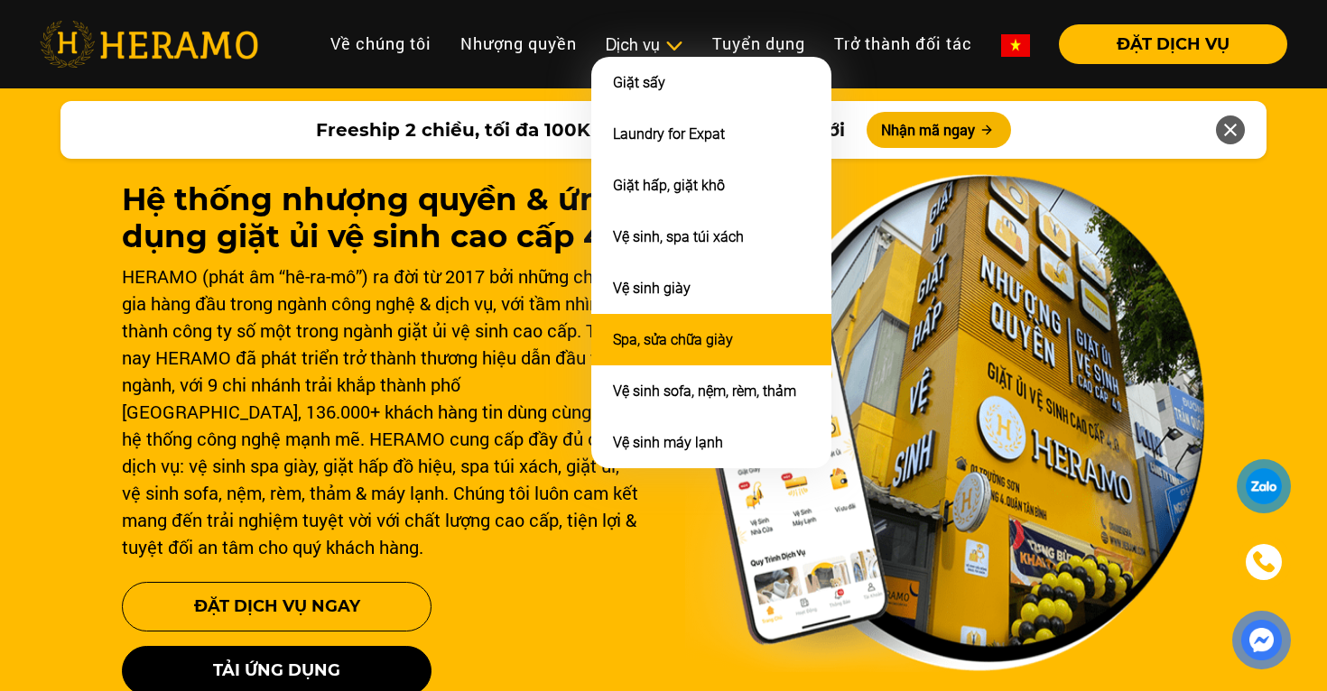
click at [658, 331] on link "Spa, sửa chữa giày" at bounding box center [673, 339] width 120 height 17
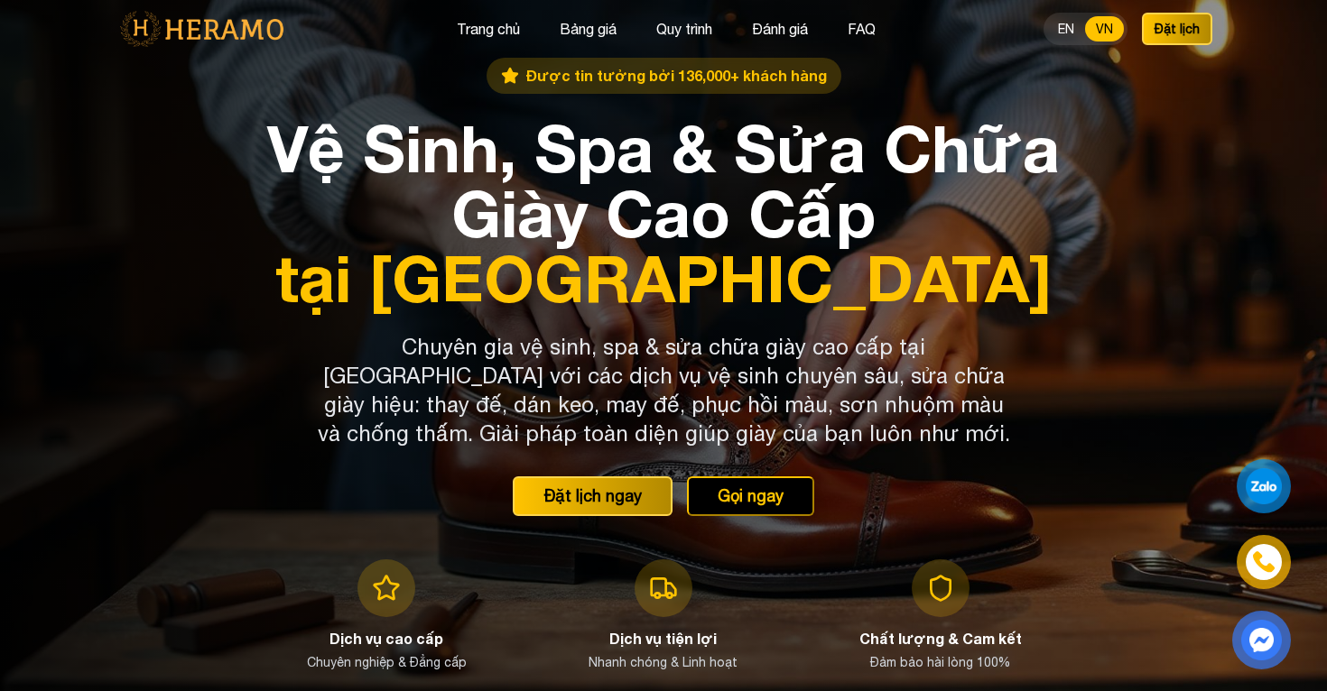
click at [1186, 236] on div at bounding box center [663, 372] width 1327 height 744
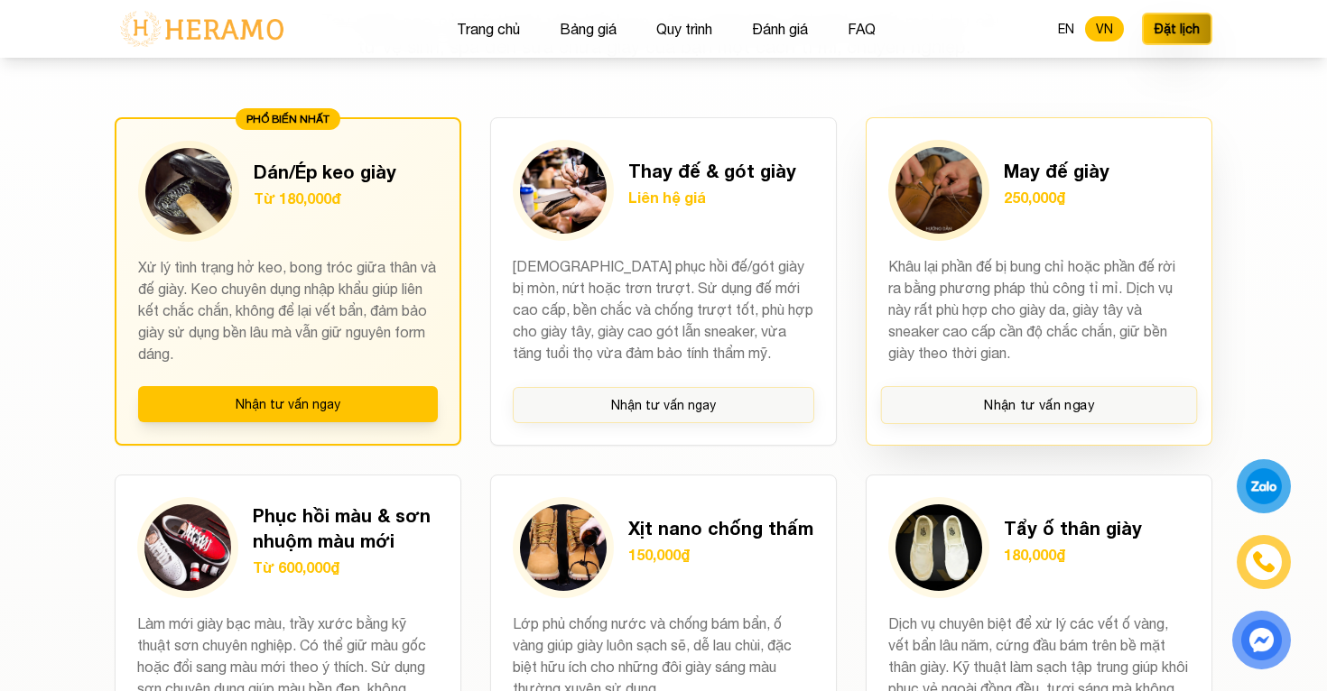
scroll to position [1352, 0]
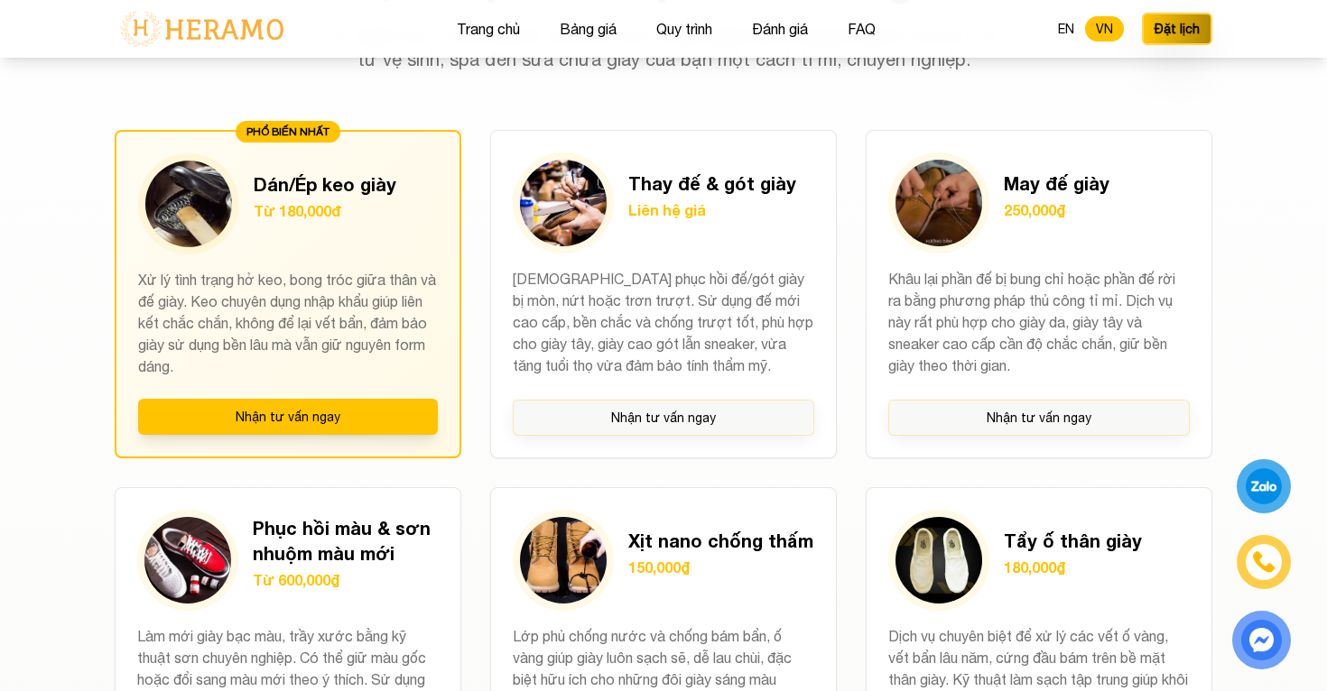
click at [1257, 241] on section "Dịch vụ cao cấp của chúng tôi Tay nghề cao của kỹ thuật viên kết hợp công nghệ …" at bounding box center [663, 655] width 1327 height 1469
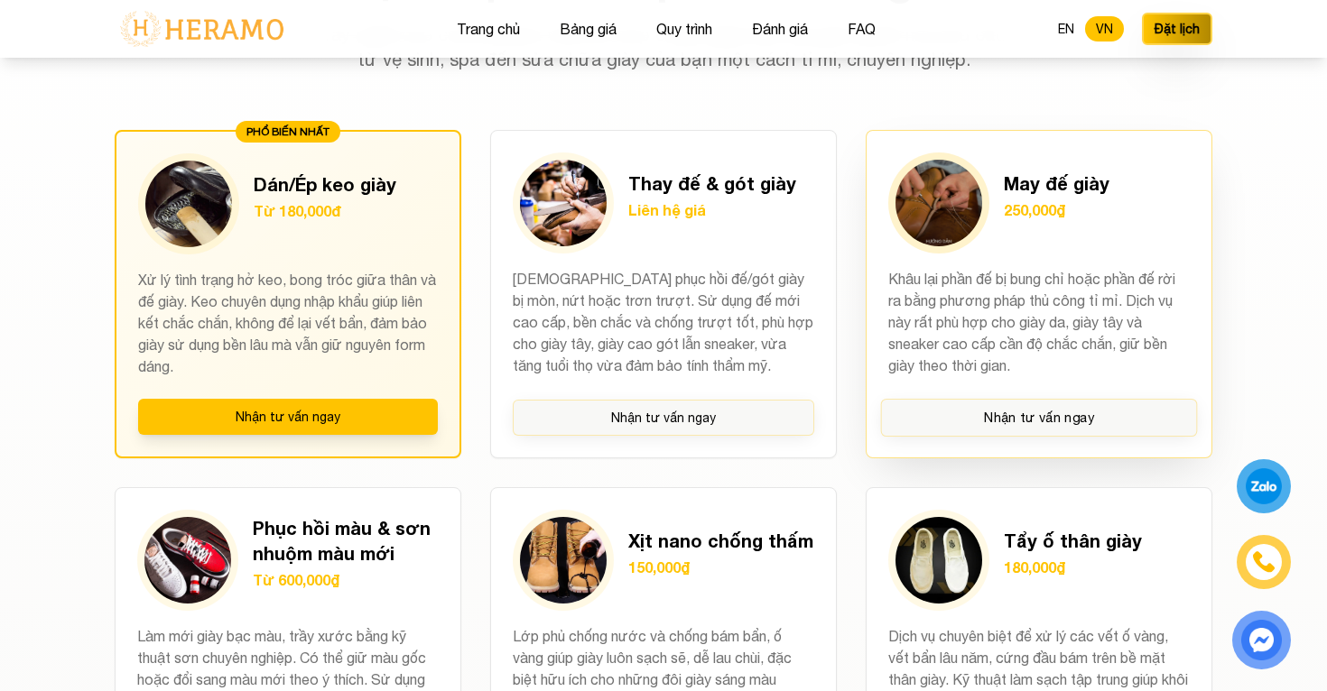
click at [1004, 359] on p "Khâu lại phần đế bị bung chỉ hoặc phần đế rời ra bằng phương pháp thủ công tỉ m…" at bounding box center [1038, 323] width 301 height 110
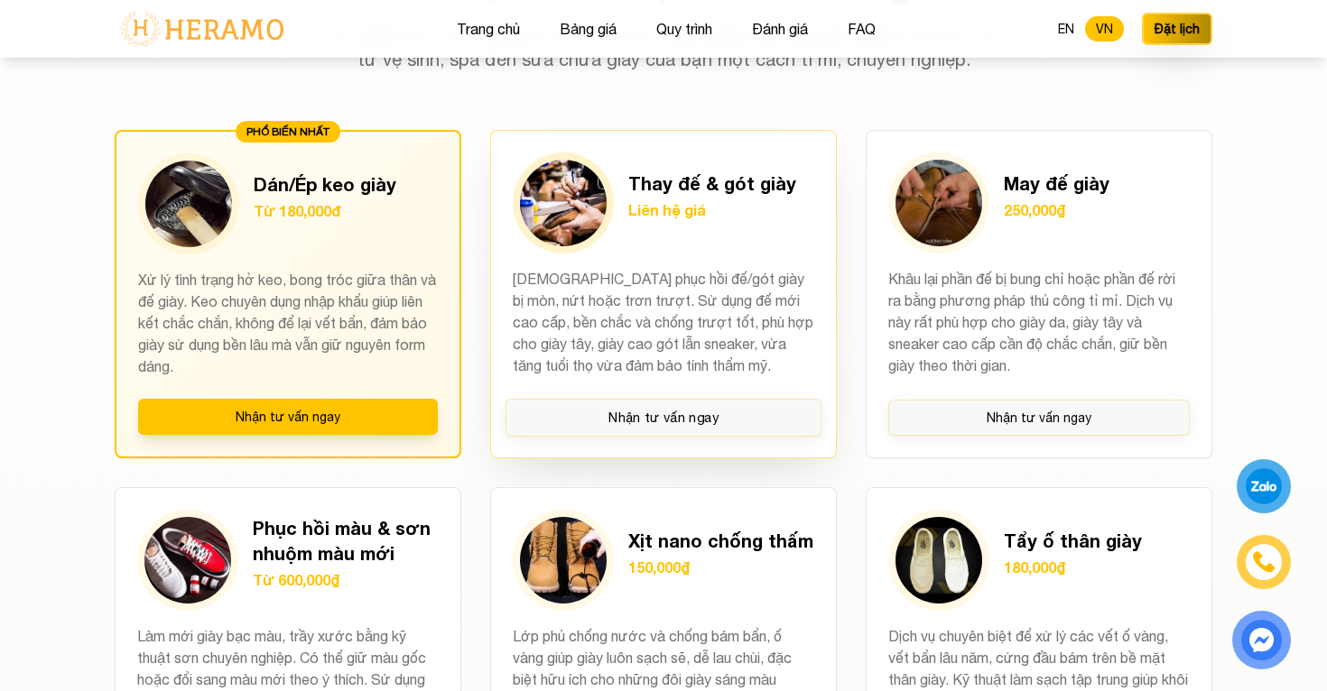
click at [753, 350] on p "Giúp phục hồi đế/gót giày bị mòn, nứt hoặc trơn trượt. Sử dụng đế mới cao cấp, …" at bounding box center [663, 323] width 301 height 110
click at [674, 300] on p "Giúp phục hồi đế/gót giày bị mòn, nứt hoặc trơn trượt. Sử dụng đế mới cao cấp, …" at bounding box center [663, 323] width 301 height 110
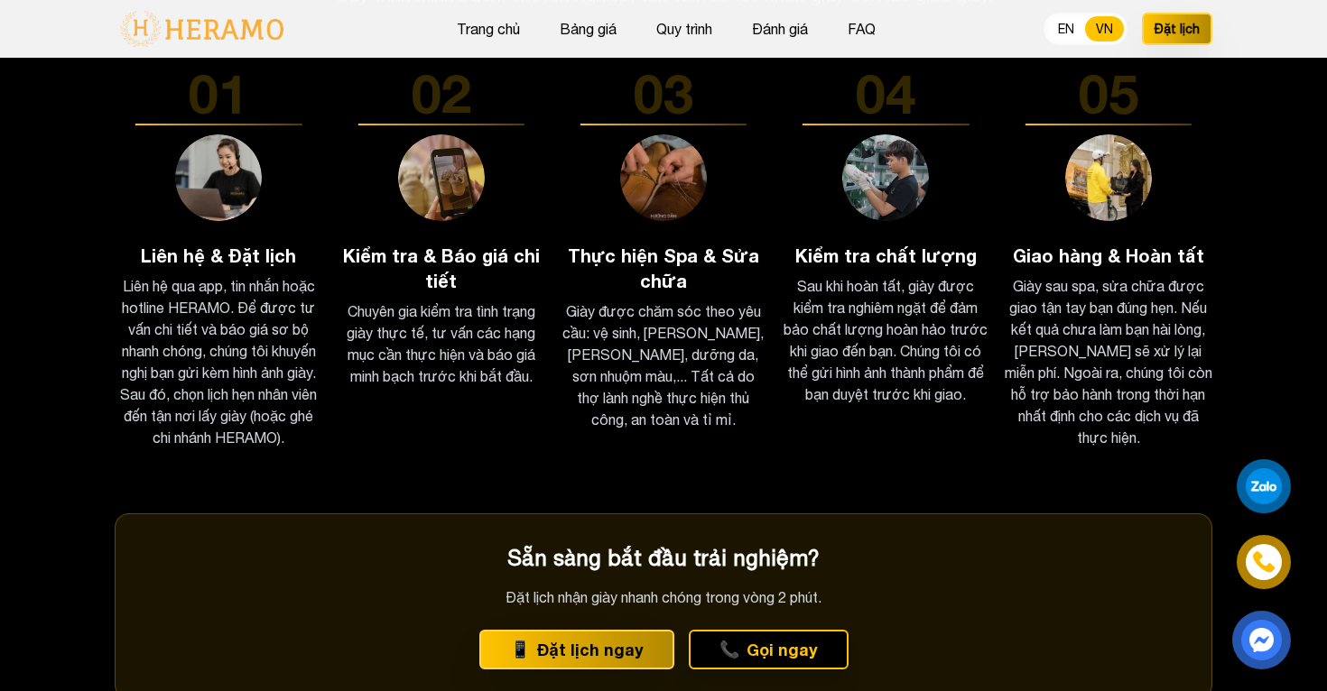
scroll to position [2698, 0]
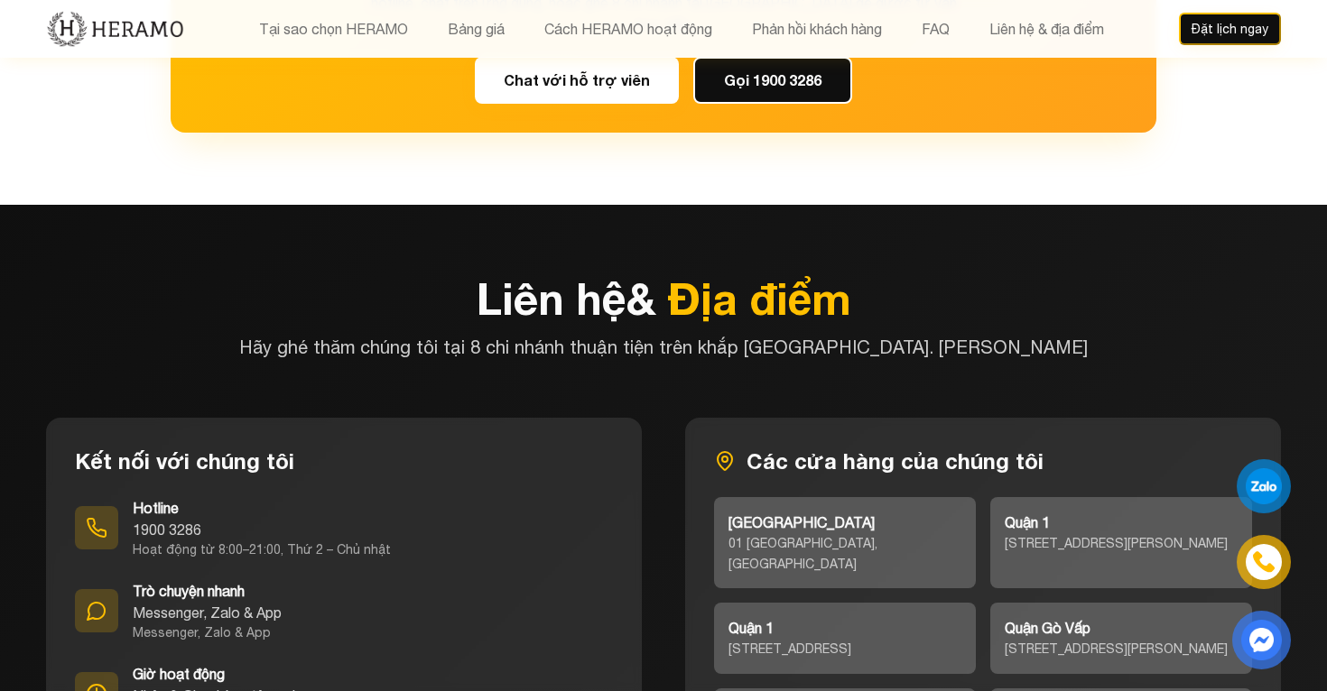
scroll to position [7603, 0]
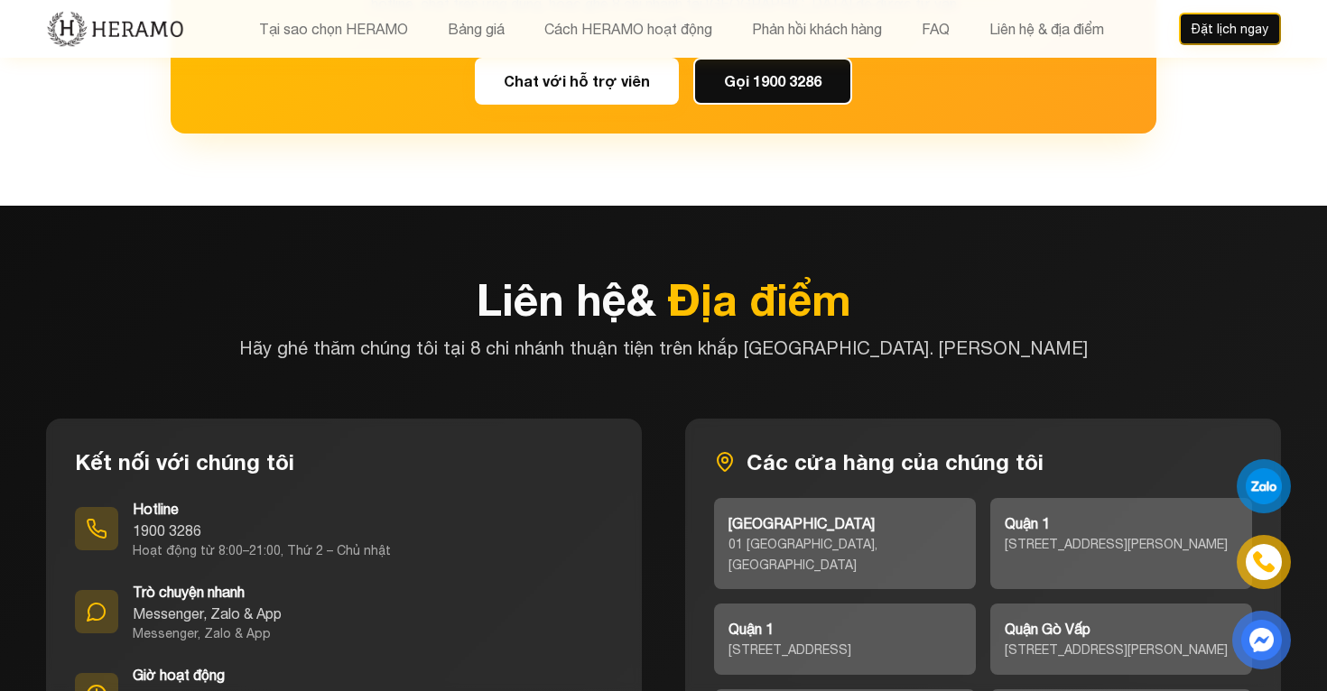
click at [987, 448] on h3 "Các cửa hàng của chúng tôi" at bounding box center [983, 462] width 538 height 29
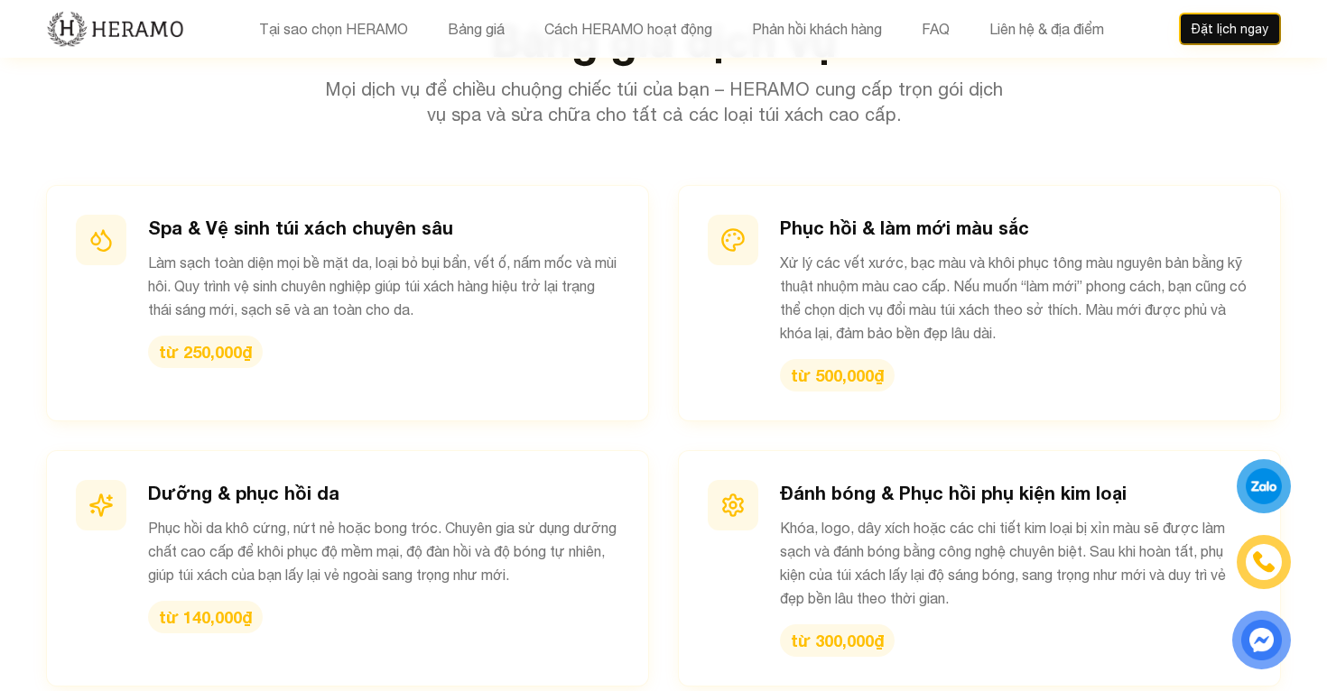
scroll to position [1876, 0]
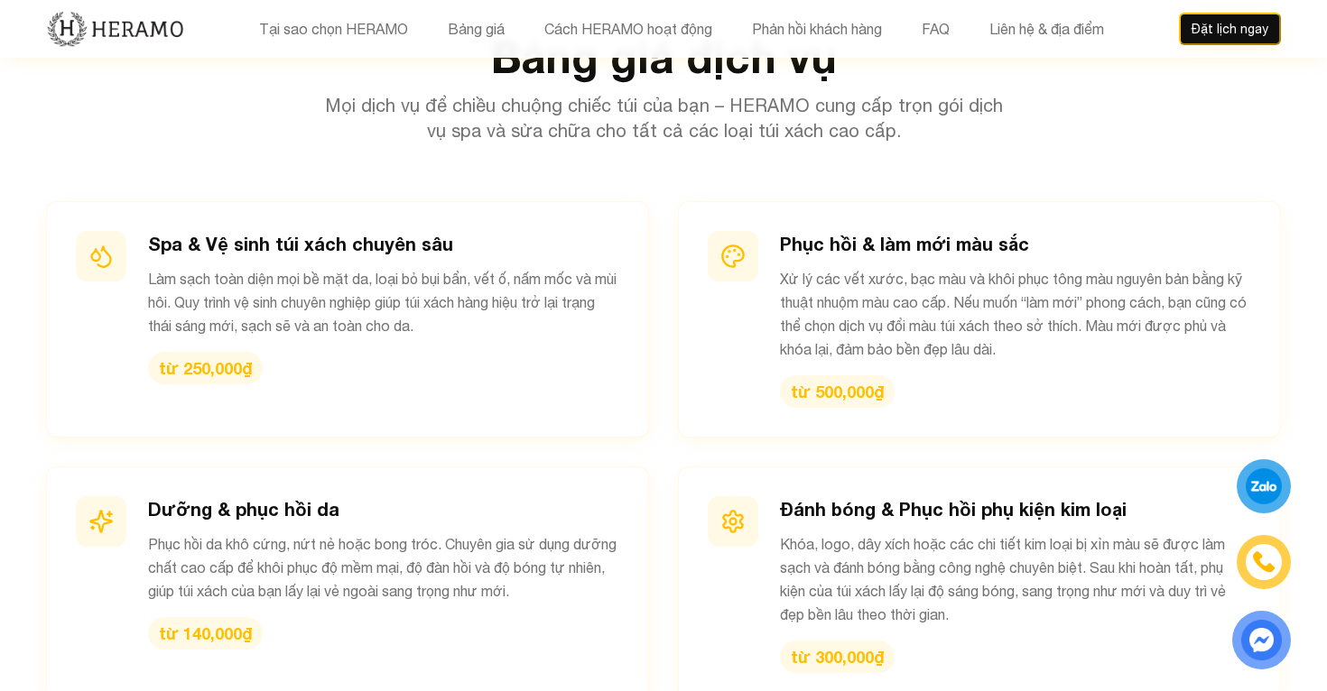
click at [1296, 327] on section "Bảng giá dịch vụ Mọi dịch vụ để chiều chuộng chiếc túi của bạn – HERAMO cung cấ…" at bounding box center [663, 625] width 1327 height 1325
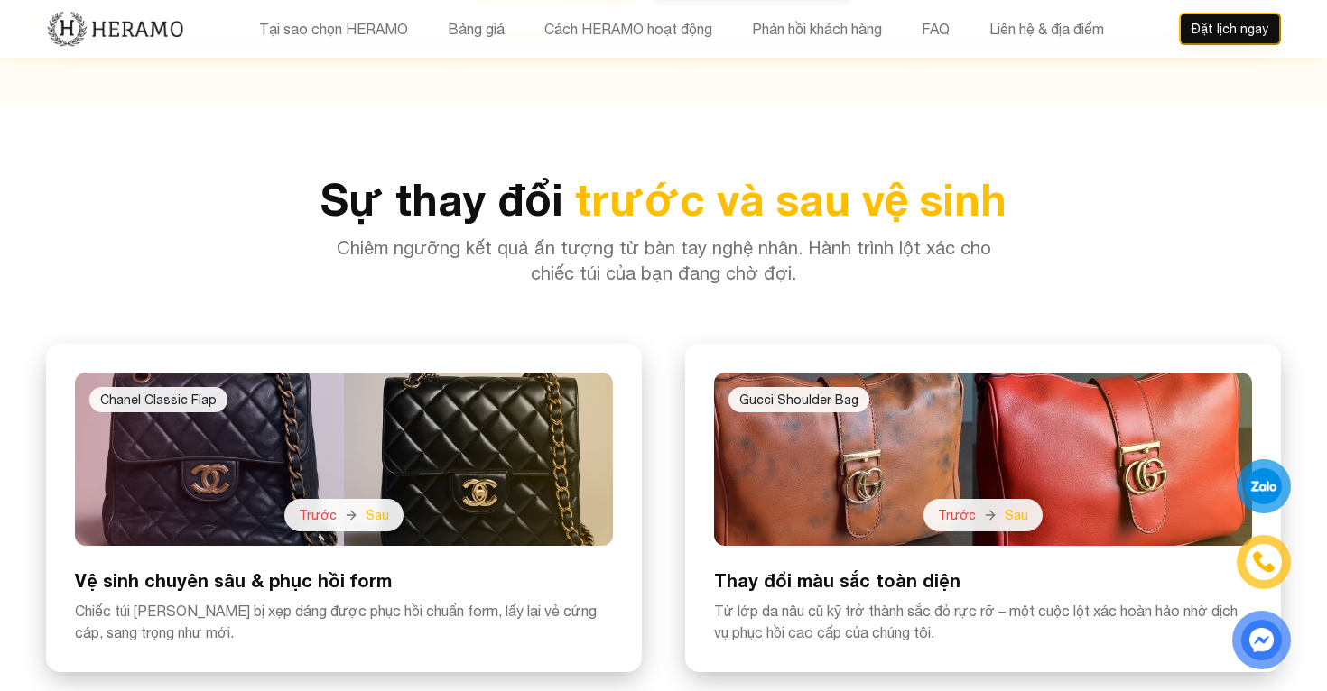
scroll to position [4016, 0]
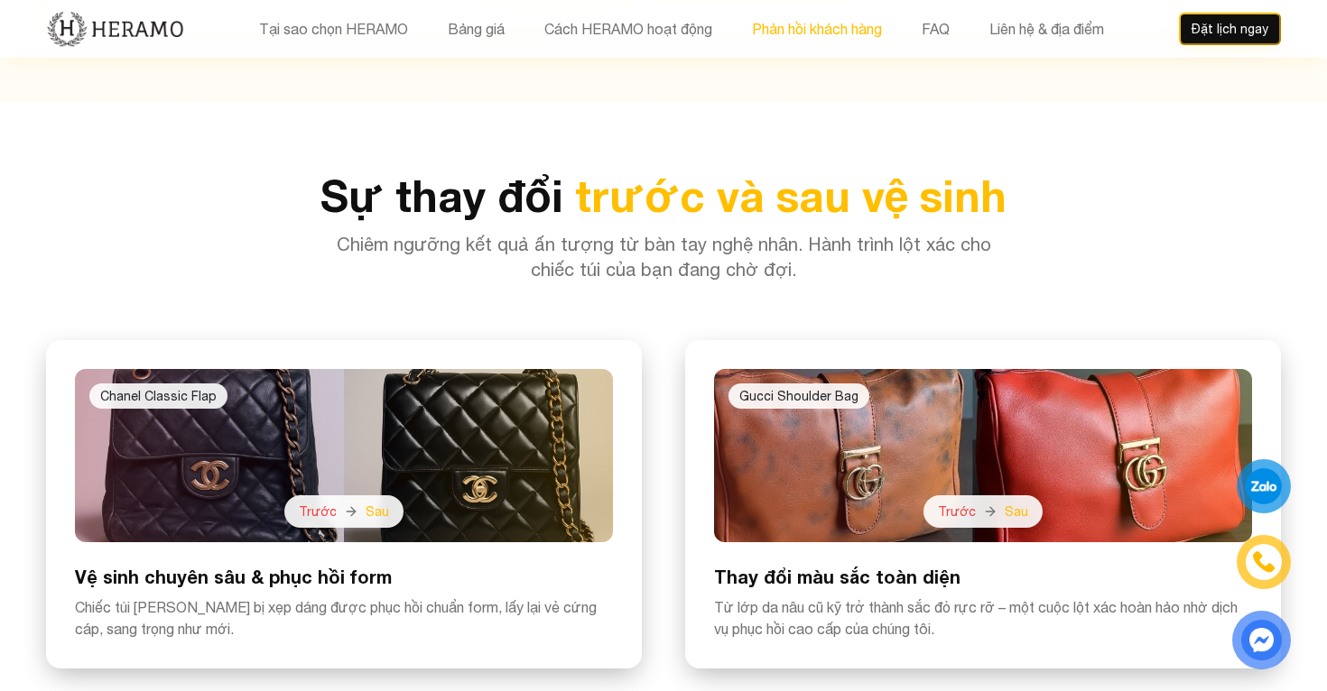
click at [805, 23] on button "Phản hồi khách hàng" at bounding box center [816, 28] width 141 height 23
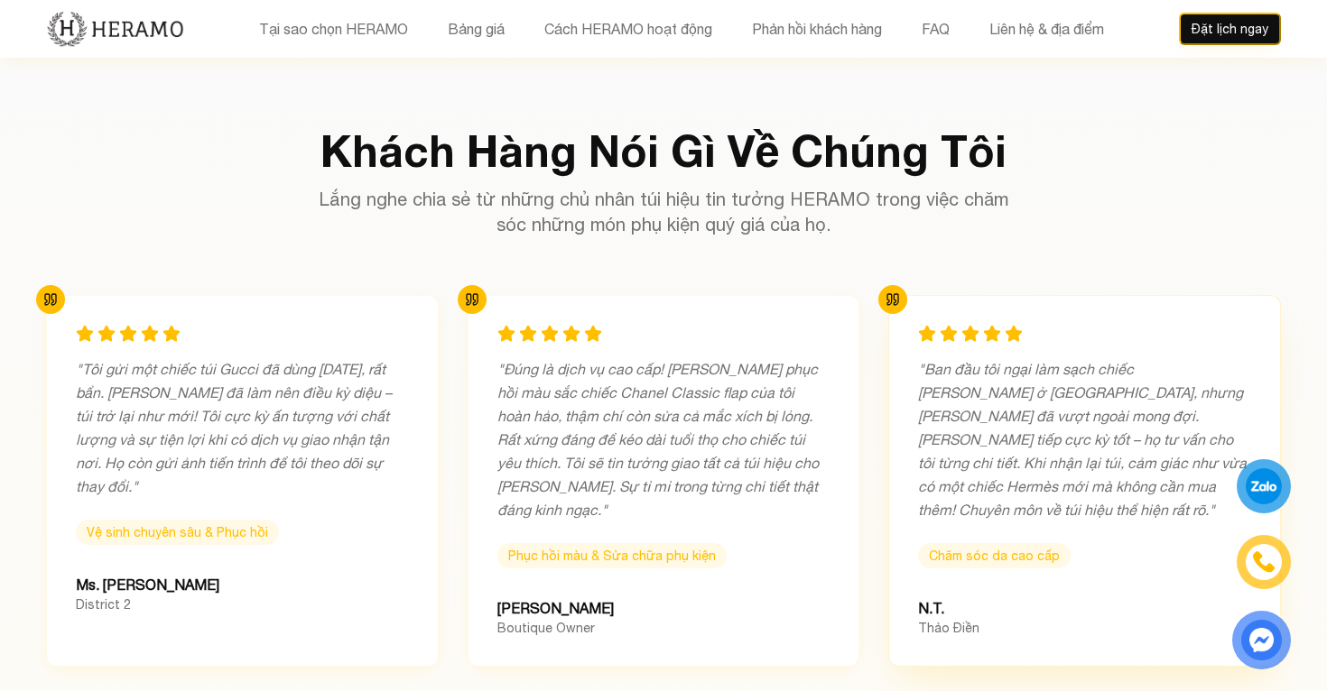
scroll to position [5494, 0]
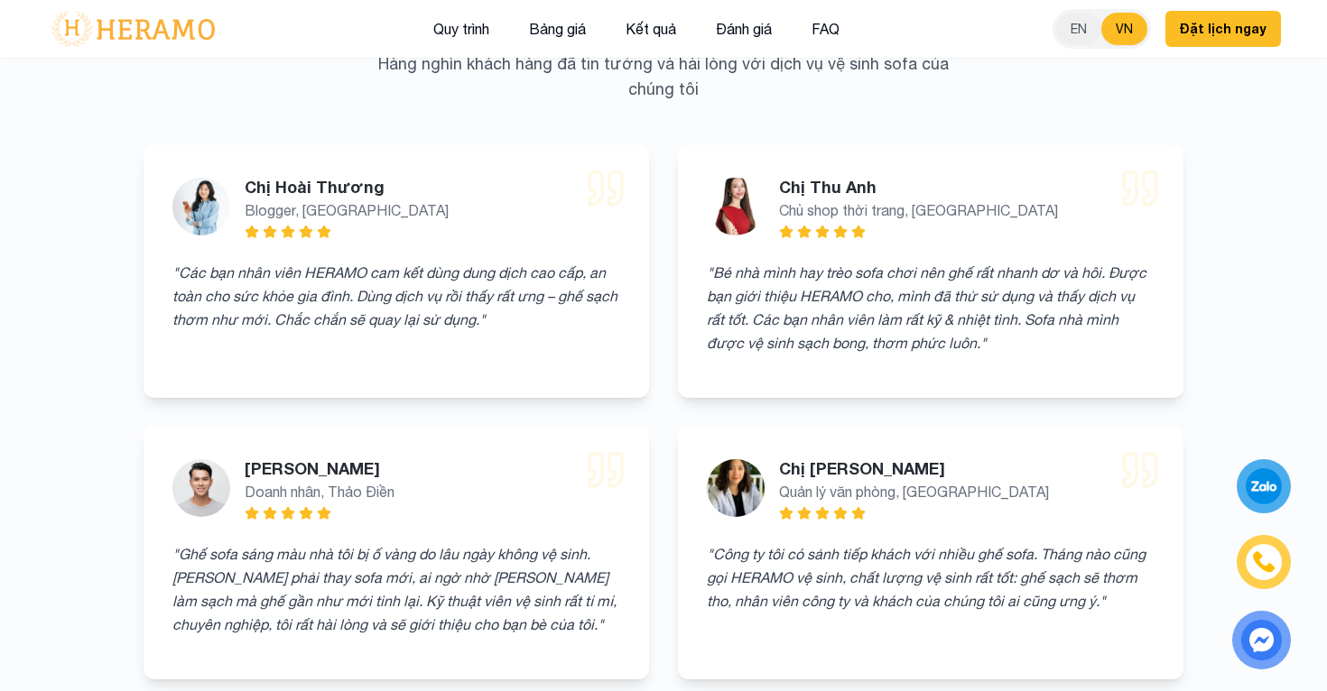
scroll to position [7205, 0]
